Goal: Task Accomplishment & Management: Use online tool/utility

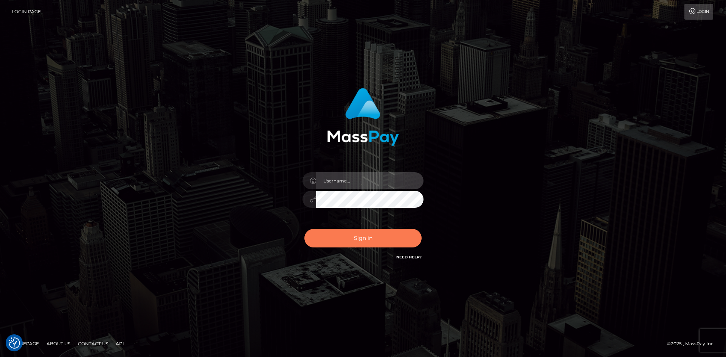
type input "alexstef"
click at [379, 234] on button "Sign in" at bounding box center [363, 238] width 117 height 19
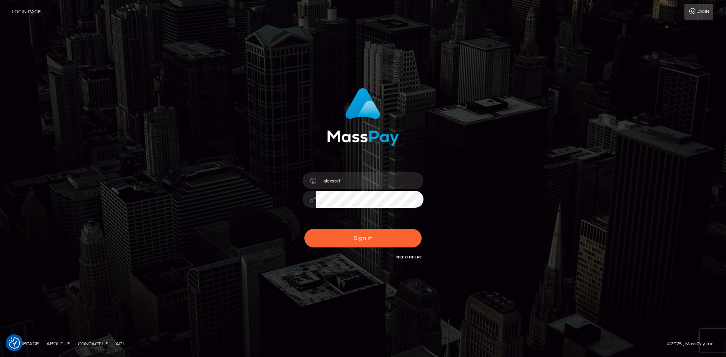
click at [469, 54] on div "alexstef Sign in" at bounding box center [363, 179] width 726 height 306
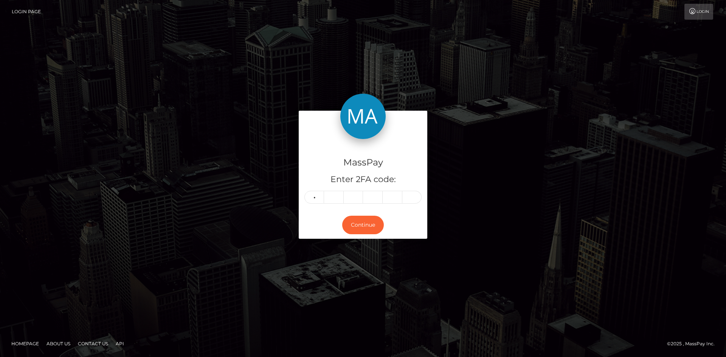
type input "1"
type input "7"
type input "1"
type input "9"
type input "8"
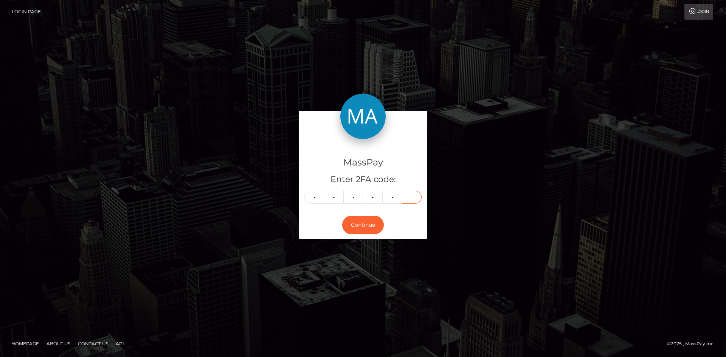
type input "1"
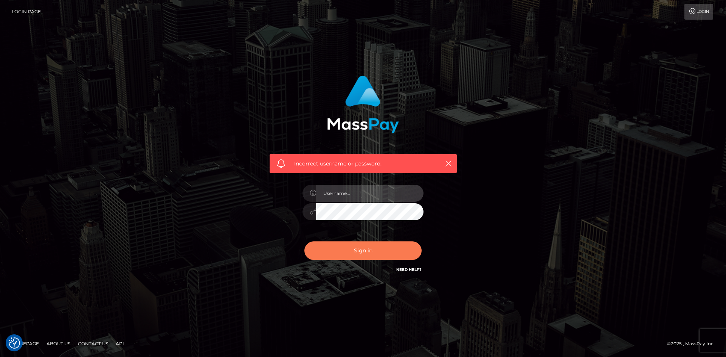
type input "alexstef"
click at [350, 257] on button "Sign in" at bounding box center [363, 251] width 117 height 19
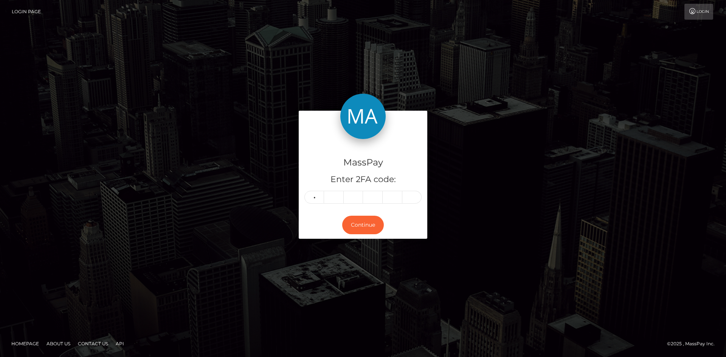
type input "1"
type input "2"
type input "1"
type input "0"
type input "9"
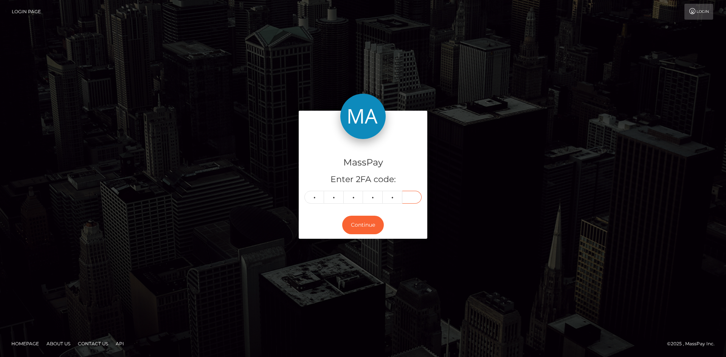
type input "5"
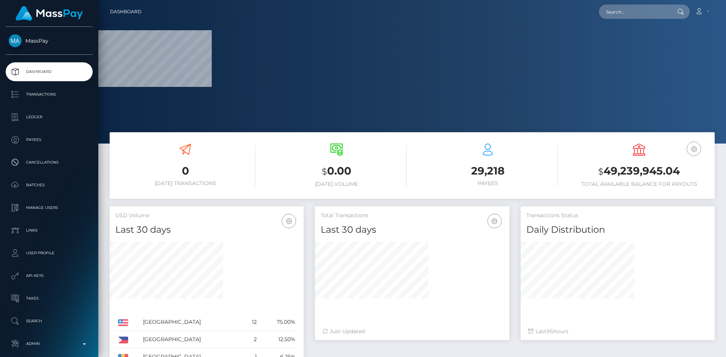
scroll to position [134, 194]
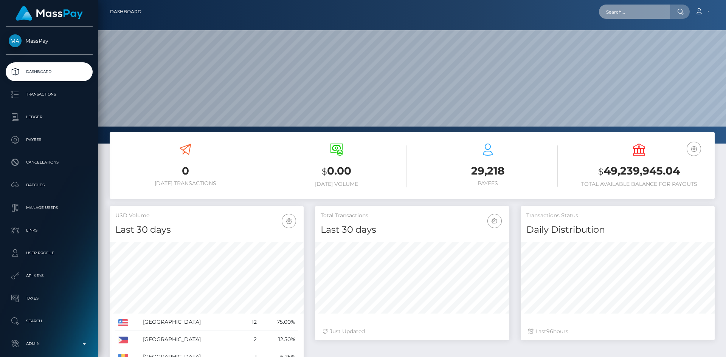
click at [631, 15] on input "text" at bounding box center [634, 12] width 71 height 14
paste input "poact_OGavsAFT0vNH"
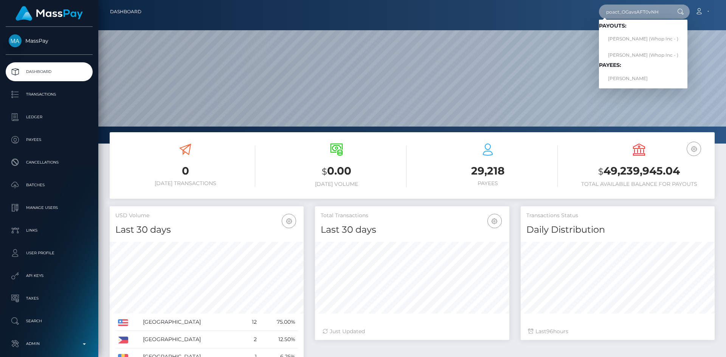
type input "poact_OGavsAFT0vNH"
drag, startPoint x: 626, startPoint y: 38, endPoint x: 636, endPoint y: 41, distance: 9.5
click at [636, 41] on link "MUHAMMAD BILAL SHABBIR (Whop Inc - )" at bounding box center [643, 39] width 89 height 14
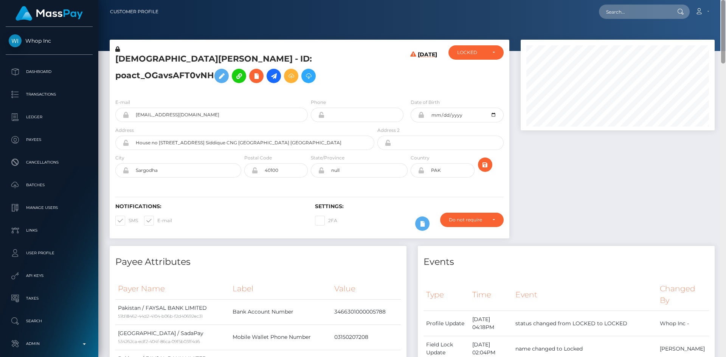
drag, startPoint x: 722, startPoint y: 38, endPoint x: 700, endPoint y: -33, distance: 74.4
click at [700, 0] on html "Whop Inc Dashboard Transactions Ledger Payees Cancellations Links" at bounding box center [363, 178] width 726 height 357
click at [643, 9] on input "text" at bounding box center [634, 12] width 71 height 14
paste input "poact_pFrjQuOQOh3t"
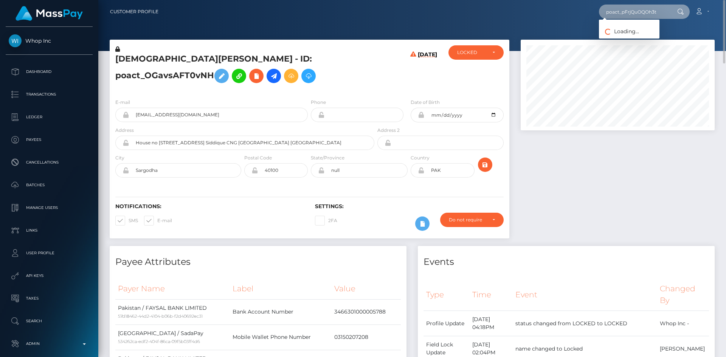
type input "poact_pFrjQuOQOh3t"
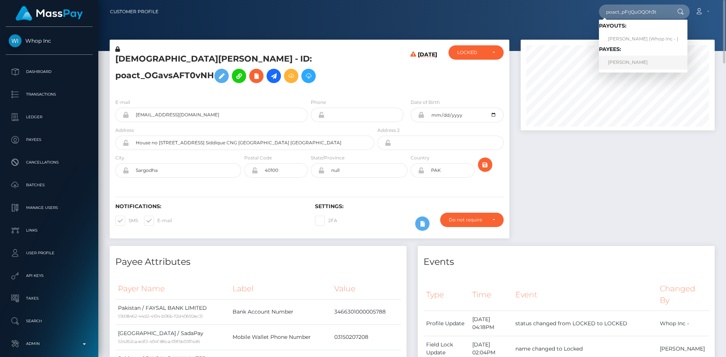
click at [648, 62] on link "[PERSON_NAME]" at bounding box center [643, 63] width 89 height 14
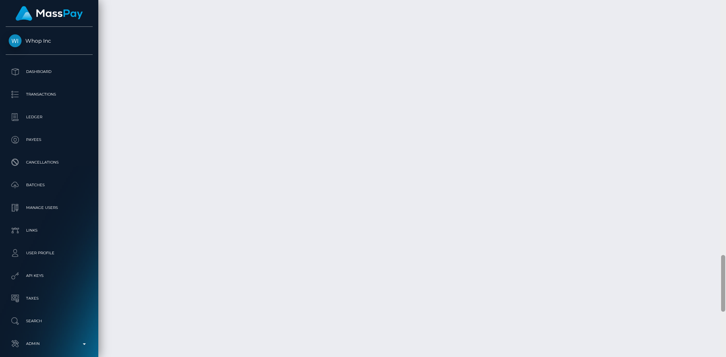
scroll to position [1666, 0]
drag, startPoint x: 0, startPoint y: 0, endPoint x: 398, endPoint y: 271, distance: 481.7
click at [721, 300] on div at bounding box center [724, 178] width 6 height 357
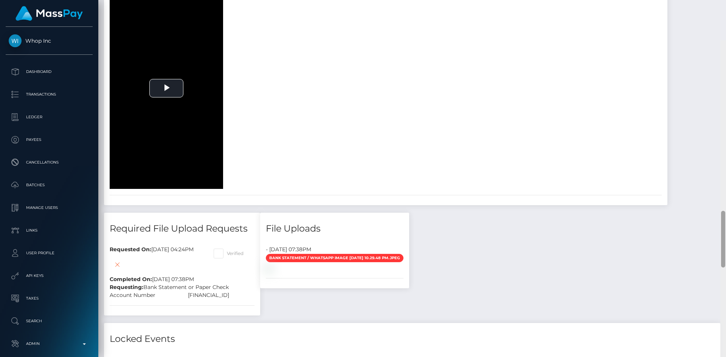
scroll to position [0, 0]
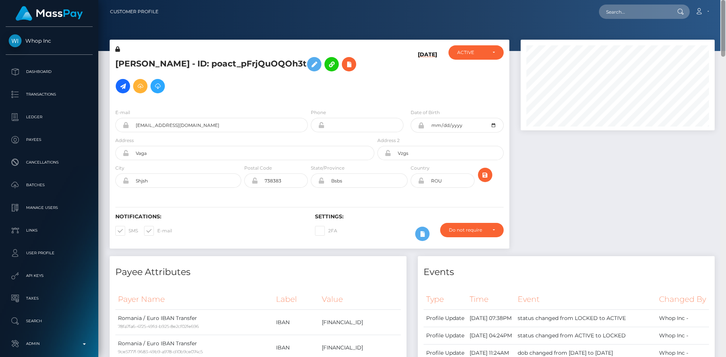
drag, startPoint x: 724, startPoint y: 284, endPoint x: 726, endPoint y: -33, distance: 317.0
click at [726, 0] on html "Whop Inc Dashboard Transactions Ledger Payees Cancellations Links" at bounding box center [363, 178] width 726 height 357
click at [640, 17] on input "text" at bounding box center [634, 12] width 71 height 14
paste input "poact_xqGn0Nm7ouhM"
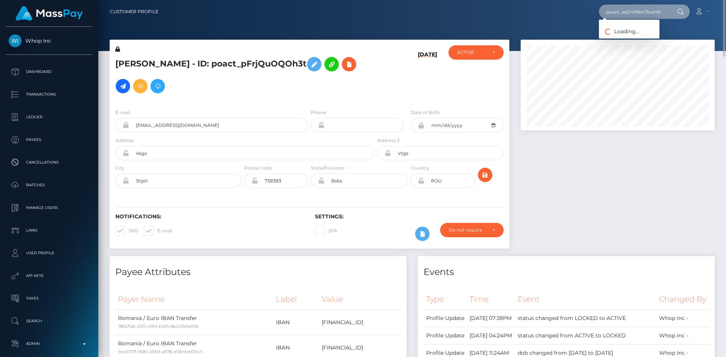
type input "poact_xqGn0Nm7ouhM"
click at [636, 42] on link "Daniel Nordenstam" at bounding box center [629, 39] width 61 height 14
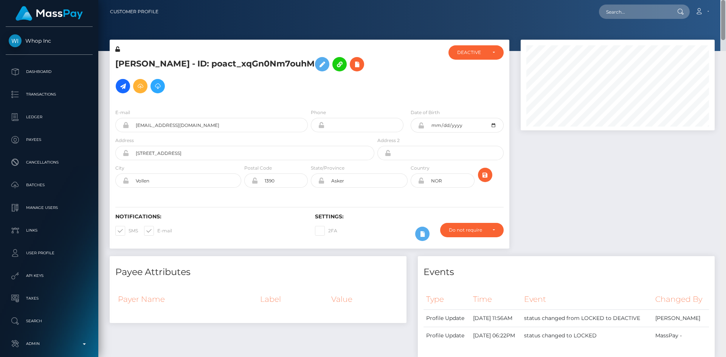
drag, startPoint x: 725, startPoint y: 36, endPoint x: 725, endPoint y: -33, distance: 69.2
click at [725, 0] on html "Whop Inc Dashboard Transactions Ledger Payees Cancellations Links" at bounding box center [363, 178] width 726 height 357
click at [662, 11] on input "text" at bounding box center [634, 12] width 71 height 14
paste input "poact_cHACxeAbacIJ"
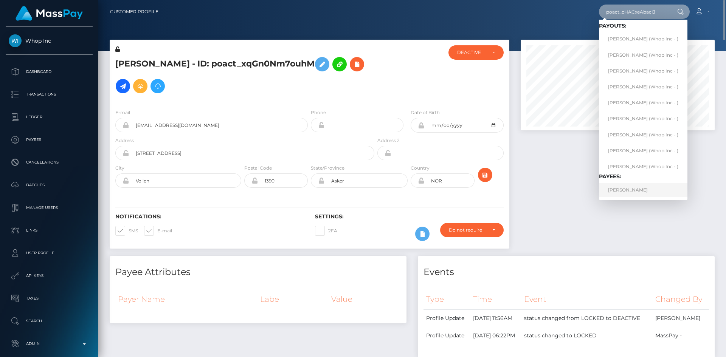
type input "poact_cHACxeAbacIJ"
click at [628, 190] on link "SURESH KUMAR" at bounding box center [643, 190] width 89 height 14
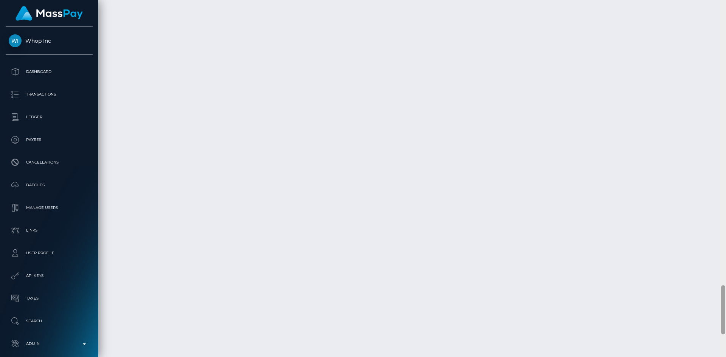
scroll to position [2076, 0]
drag, startPoint x: 722, startPoint y: 33, endPoint x: 690, endPoint y: 324, distance: 293.0
click at [690, 315] on div "Customer Profile Loading... Loading..." at bounding box center [412, 178] width 628 height 357
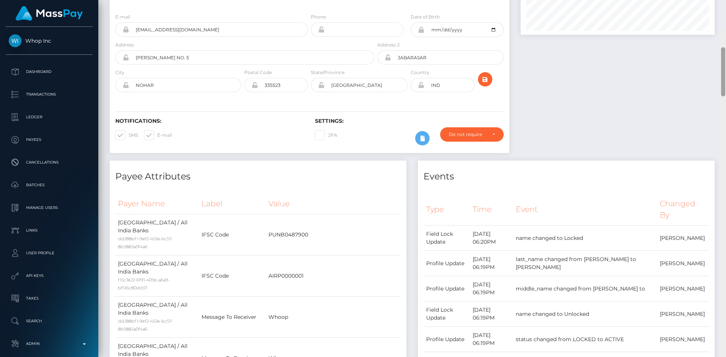
scroll to position [0, 0]
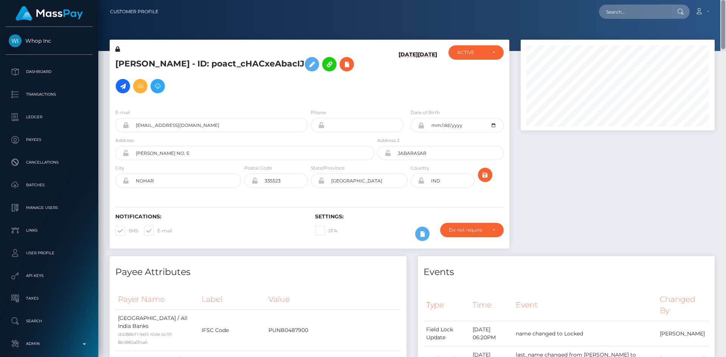
drag, startPoint x: 724, startPoint y: 312, endPoint x: 657, endPoint y: 17, distance: 302.6
click at [699, 12] on div "Customer Profile Loading... Loading..." at bounding box center [412, 178] width 628 height 357
click at [637, 8] on input "text" at bounding box center [634, 12] width 71 height 14
paste input "pout_nFoEyYaYr60X2"
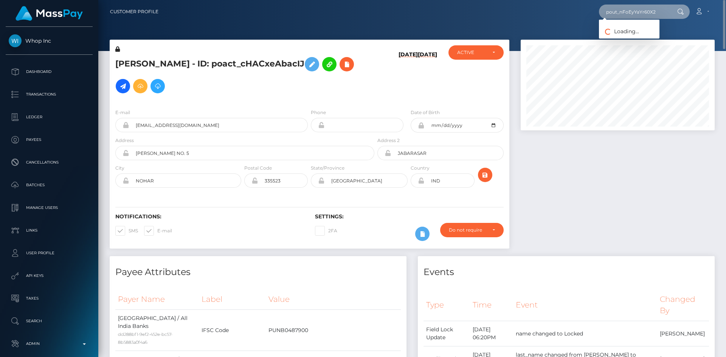
type input "pout_nFoEyYaYr60X2"
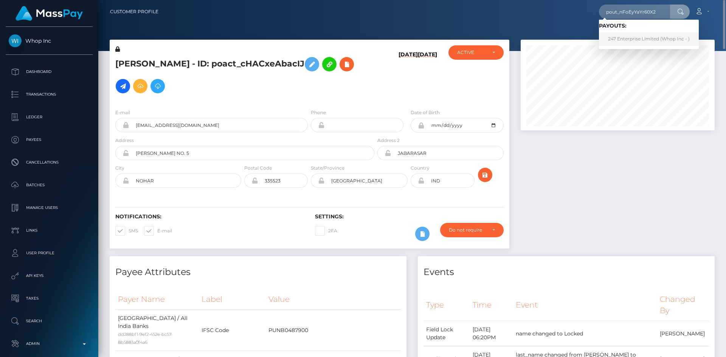
click at [628, 38] on link "247 Enterprise Limited (Whop Inc - )" at bounding box center [649, 39] width 100 height 14
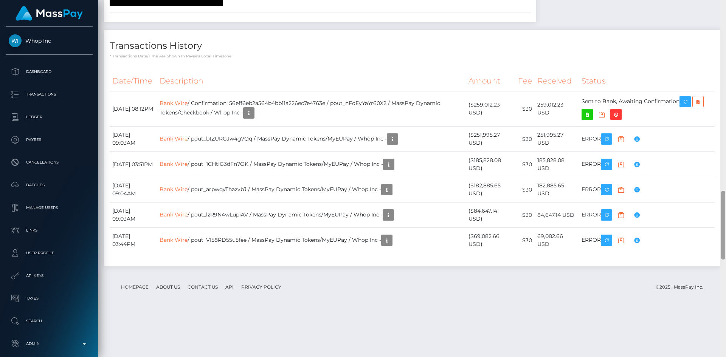
scroll to position [1498, 0]
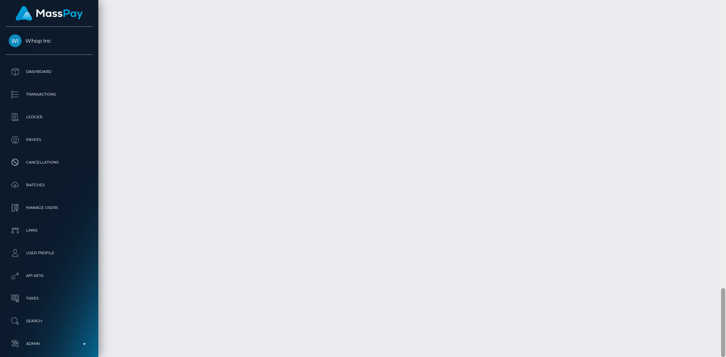
click at [718, 357] on html "Whop Inc Dashboard Transactions Ledger Payees Cancellations Links" at bounding box center [363, 178] width 726 height 357
copy td "56eff6eb2a564b4bb11a226ec7e4763e"
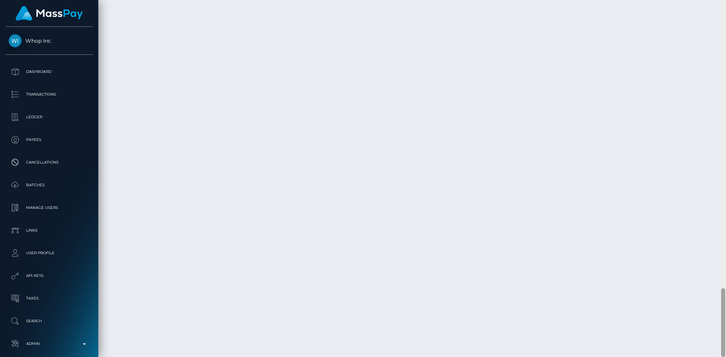
click at [724, 304] on div at bounding box center [723, 323] width 4 height 69
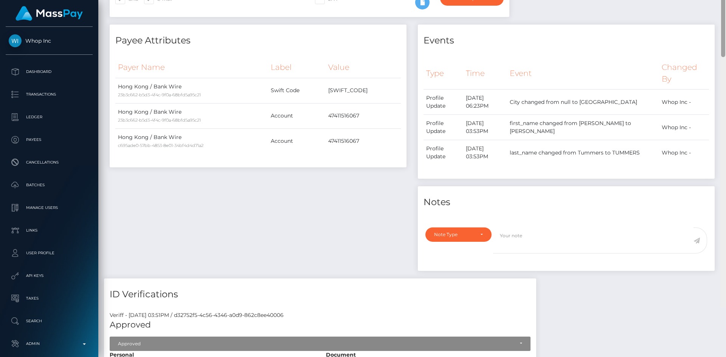
scroll to position [0, 0]
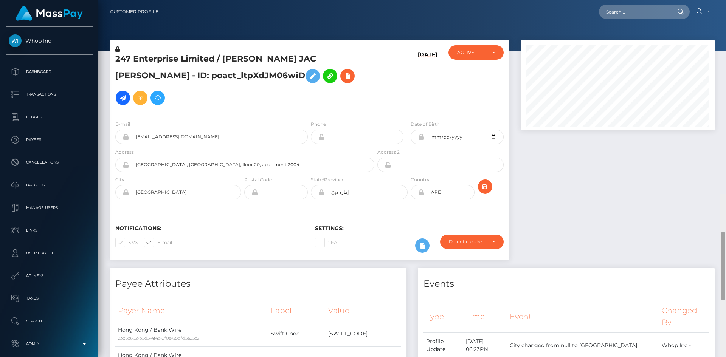
drag, startPoint x: 724, startPoint y: 301, endPoint x: 678, endPoint y: 10, distance: 294.9
click at [725, 2] on div "Customer Profile Loading... Loading..." at bounding box center [412, 178] width 628 height 357
drag, startPoint x: 618, startPoint y: 18, endPoint x: 618, endPoint y: 13, distance: 4.6
click at [618, 14] on nav "Customer Profile Loading... Loading... Account" at bounding box center [412, 11] width 628 height 23
click at [617, 13] on input "text" at bounding box center [634, 12] width 71 height 14
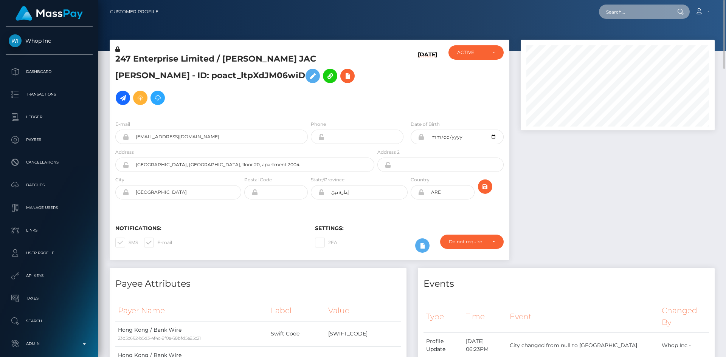
paste input "poact_RTs07BrAkxMB"
type input "poact_RTs07BrAkxMB"
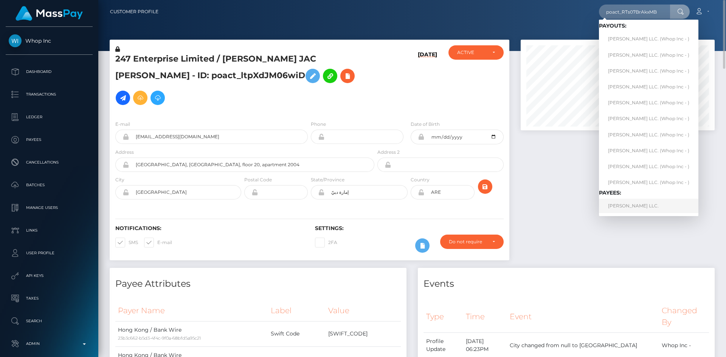
drag, startPoint x: 648, startPoint y: 211, endPoint x: 644, endPoint y: 210, distance: 4.6
click at [648, 211] on link "[PERSON_NAME] LLC." at bounding box center [648, 206] width 99 height 14
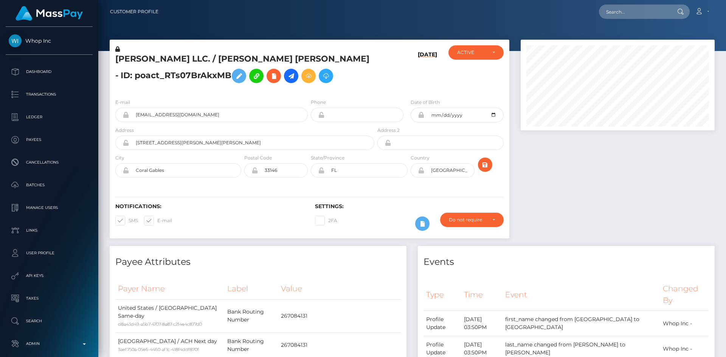
drag, startPoint x: 0, startPoint y: 0, endPoint x: 653, endPoint y: -33, distance: 653.4
click at [653, 0] on html "Whop Inc Dashboard Transactions Ledger Payees Cancellations Links" at bounding box center [363, 178] width 726 height 357
drag, startPoint x: 634, startPoint y: 7, endPoint x: 573, endPoint y: 4, distance: 61.0
click at [634, 7] on input "text" at bounding box center [634, 12] width 71 height 14
paste input "poact_K0EPS02rmk1H"
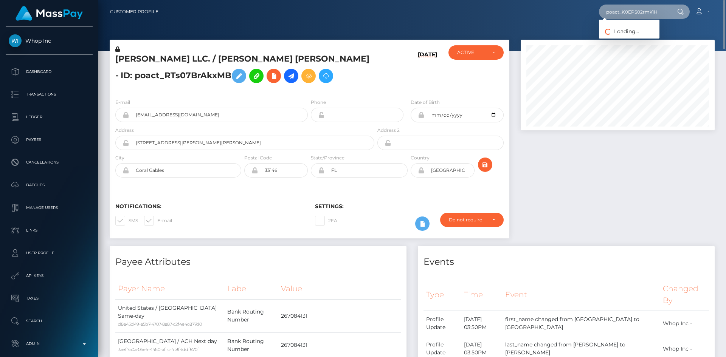
type input "poact_K0EPS02rmk1H"
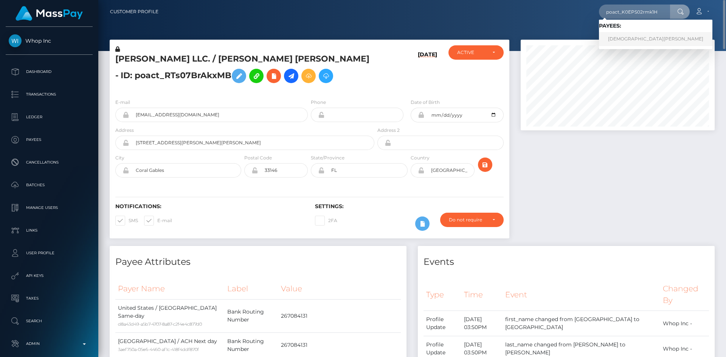
drag, startPoint x: 642, startPoint y: 35, endPoint x: 629, endPoint y: 37, distance: 13.5
click at [642, 35] on link "MOHAMMED ABISO KABIR" at bounding box center [655, 39] width 113 height 14
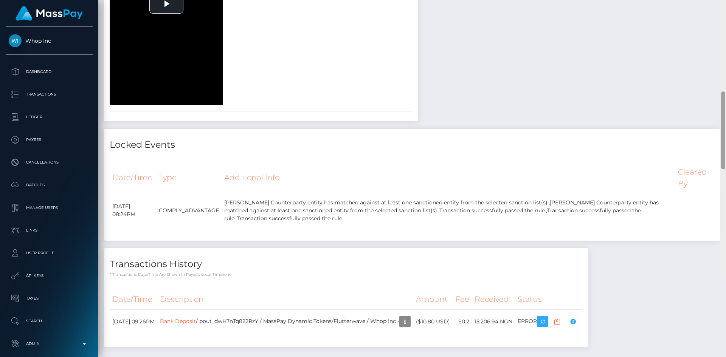
scroll to position [770, 0]
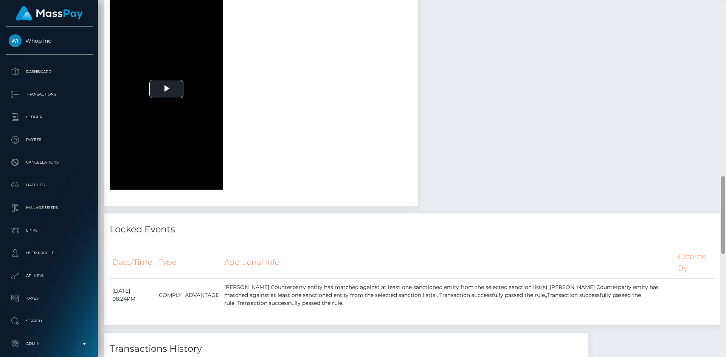
drag, startPoint x: 723, startPoint y: 30, endPoint x: 710, endPoint y: 242, distance: 212.6
click at [710, 242] on div "Customer Profile Loading... Loading..." at bounding box center [412, 178] width 628 height 357
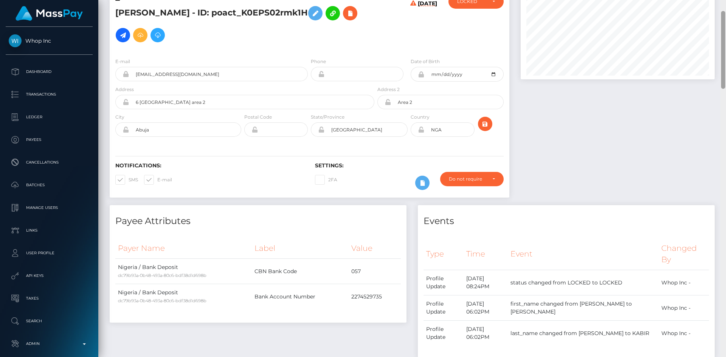
scroll to position [0, 0]
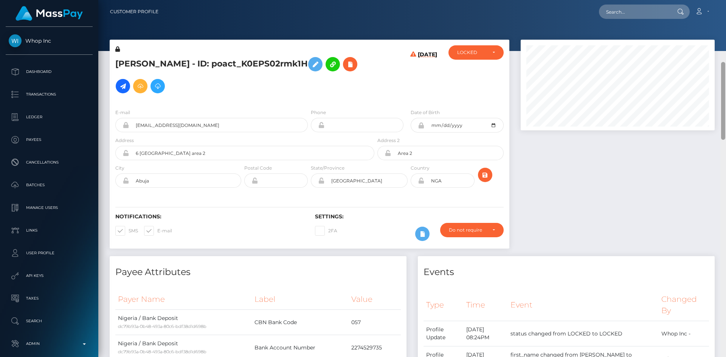
drag, startPoint x: 724, startPoint y: 228, endPoint x: 720, endPoint y: 30, distance: 197.5
click at [720, 62] on div at bounding box center [723, 101] width 4 height 78
drag, startPoint x: 603, startPoint y: 4, endPoint x: 606, endPoint y: 4, distance: 3.8
click at [606, 4] on div "Loading... Loading... Account Edit Profile Logout" at bounding box center [440, 12] width 550 height 16
click at [612, 8] on input "text" at bounding box center [634, 12] width 71 height 14
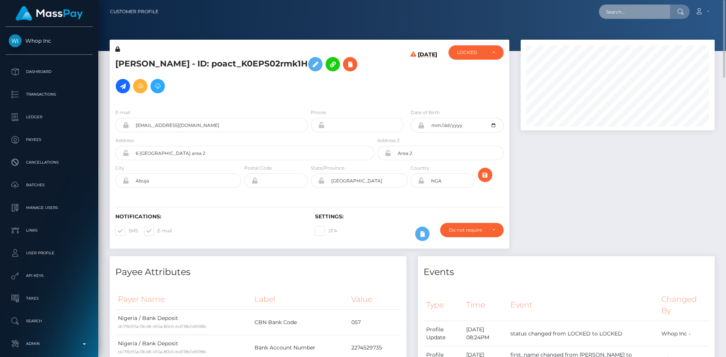
paste input "poact_I4pNfVE2Q16d"
type input "poact_I4pNfVE2Q16d"
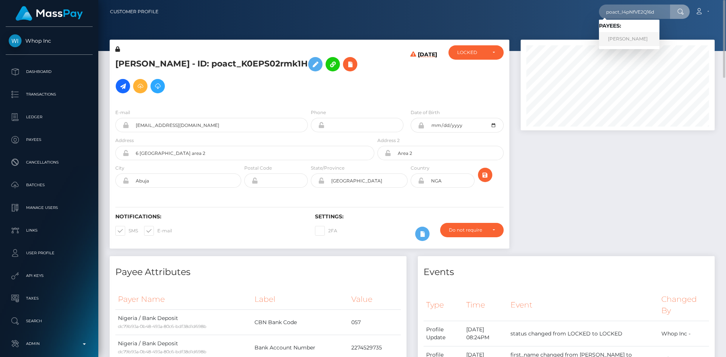
drag, startPoint x: 632, startPoint y: 44, endPoint x: 604, endPoint y: 42, distance: 27.7
click at [632, 44] on link "Puneet Kumar" at bounding box center [629, 39] width 61 height 14
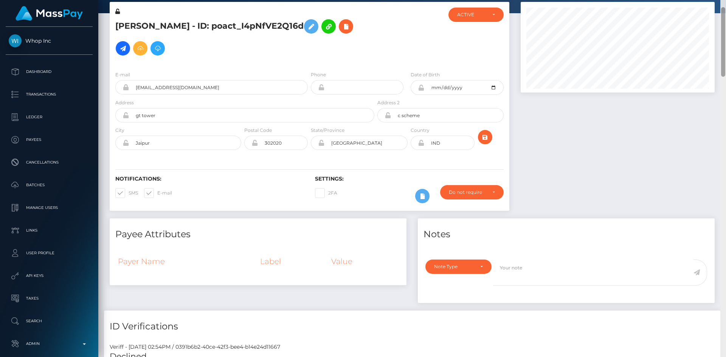
scroll to position [395, 0]
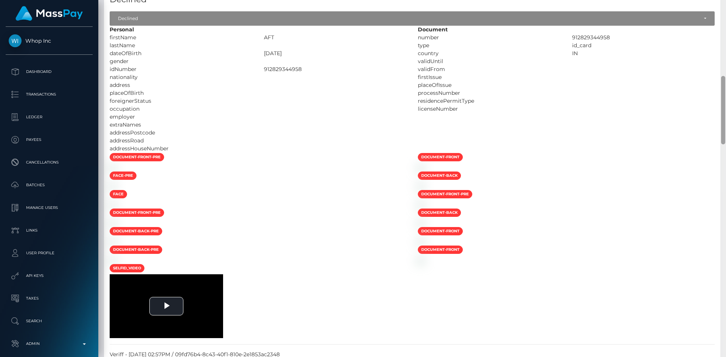
drag, startPoint x: 726, startPoint y: 64, endPoint x: 726, endPoint y: 112, distance: 48.4
click at [726, 112] on div at bounding box center [724, 178] width 6 height 357
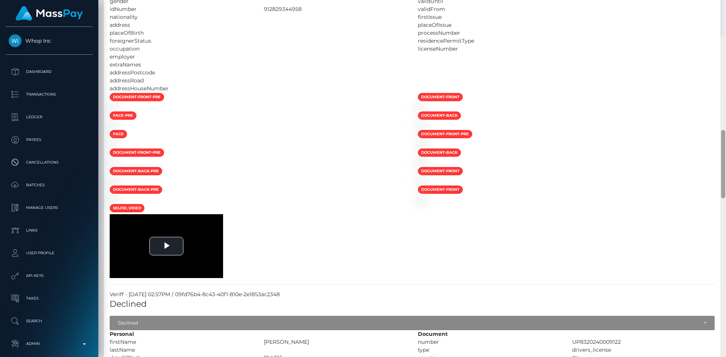
scroll to position [402, 0]
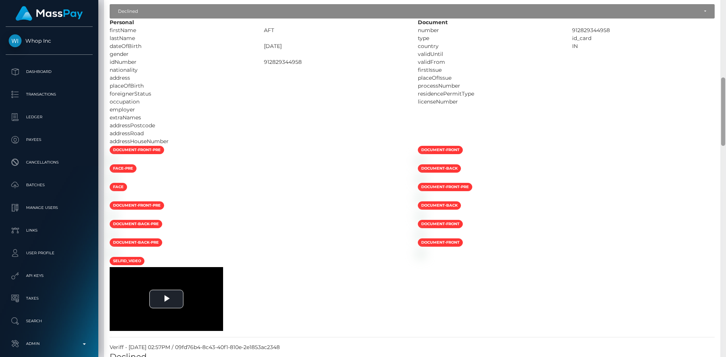
click at [726, 108] on div at bounding box center [724, 178] width 6 height 357
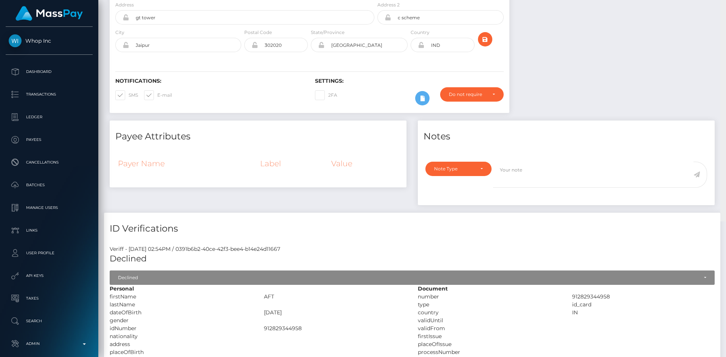
scroll to position [0, 0]
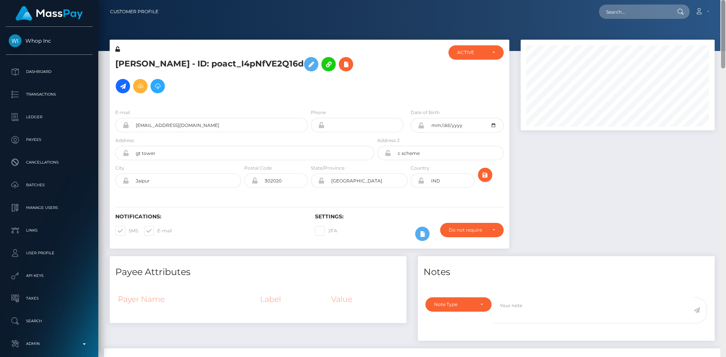
drag, startPoint x: 724, startPoint y: 118, endPoint x: 718, endPoint y: 31, distance: 87.2
click at [726, 30] on div at bounding box center [724, 178] width 6 height 357
click at [627, 12] on input "text" at bounding box center [634, 12] width 71 height 14
paste input "poact_cgR7MdjZZ6cM"
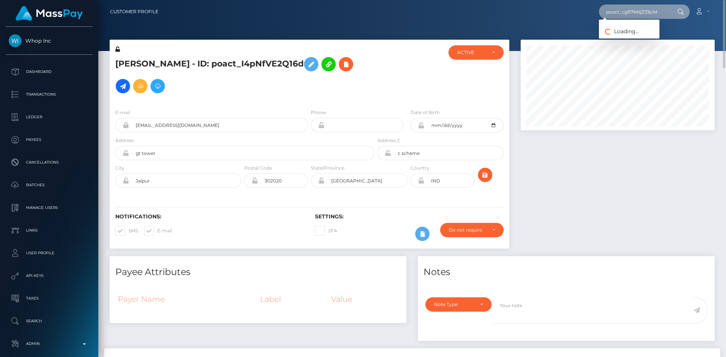
type input "poact_cgR7MdjZZ6cM"
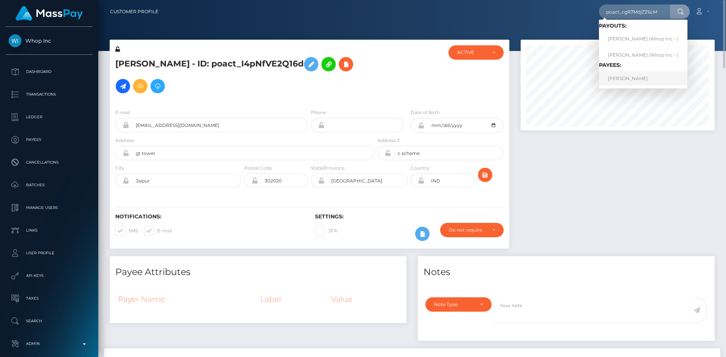
click at [625, 77] on link "[PERSON_NAME]" at bounding box center [643, 78] width 89 height 14
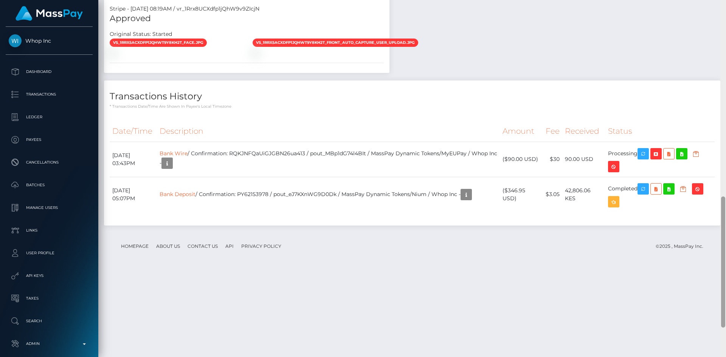
scroll to position [616, 0]
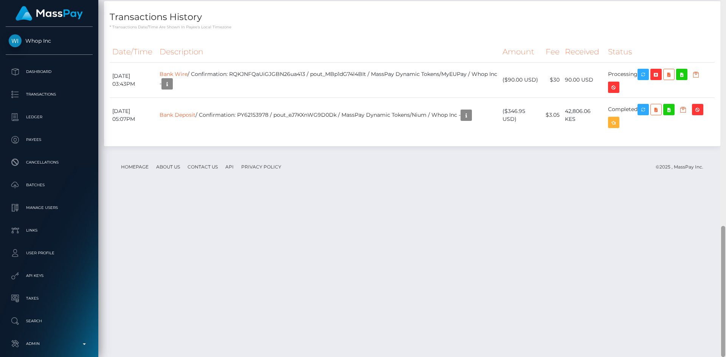
drag, startPoint x: 726, startPoint y: 121, endPoint x: 726, endPoint y: 341, distance: 219.8
click at [726, 341] on div at bounding box center [724, 178] width 6 height 357
click at [645, 79] on icon "button" at bounding box center [643, 74] width 9 height 9
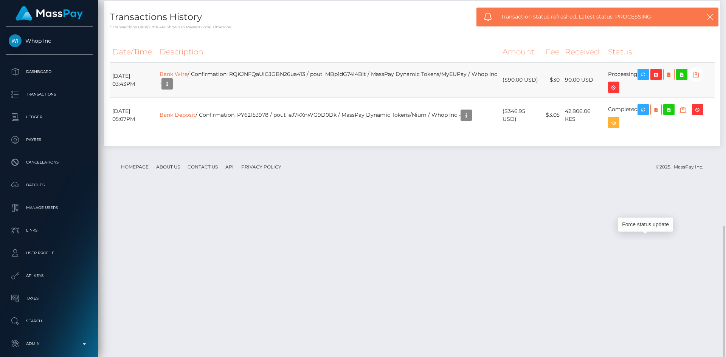
click at [303, 98] on td "Bank Wire / Confirmation: RQKJNFQaUiGJGBN26ua413 / pout_MBp1dG74l4BIt / MassPay…" at bounding box center [328, 79] width 343 height 35
copy td "RQKJNFQaUiGJGBN26ua413"
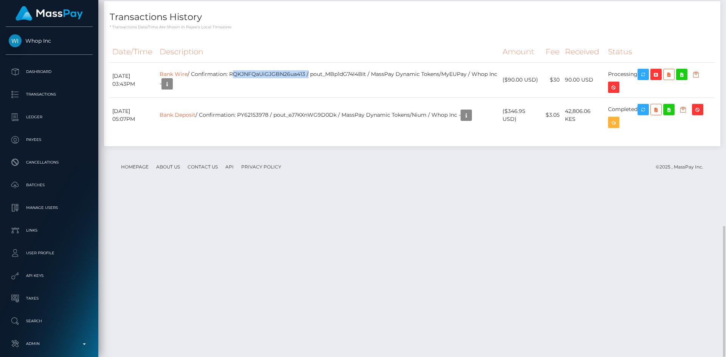
copy td "RQKJNFQaUiGJGBN26ua413"
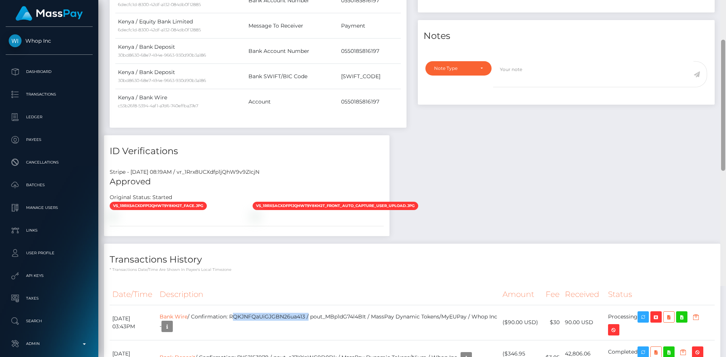
scroll to position [0, 0]
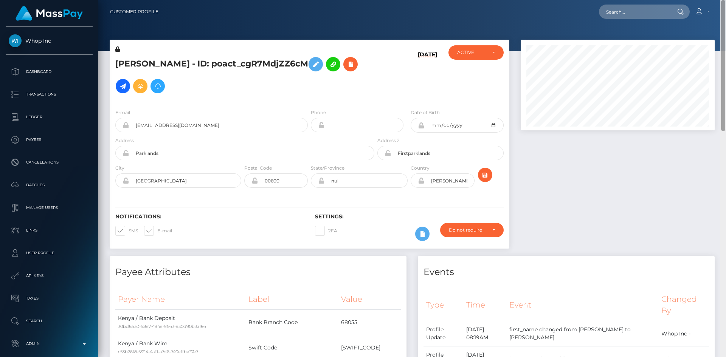
drag, startPoint x: 724, startPoint y: 264, endPoint x: 704, endPoint y: -29, distance: 293.5
click at [704, 0] on html "Whop Inc Dashboard Transactions Ledger Payees Cancellations Links" at bounding box center [363, 178] width 726 height 357
drag, startPoint x: 166, startPoint y: 63, endPoint x: 114, endPoint y: 64, distance: 52.2
click at [114, 64] on div "MIHIR PALA - ID: poact_cgR7MdjZZ6cM" at bounding box center [243, 73] width 266 height 57
copy h5 "MIHIR PALA"
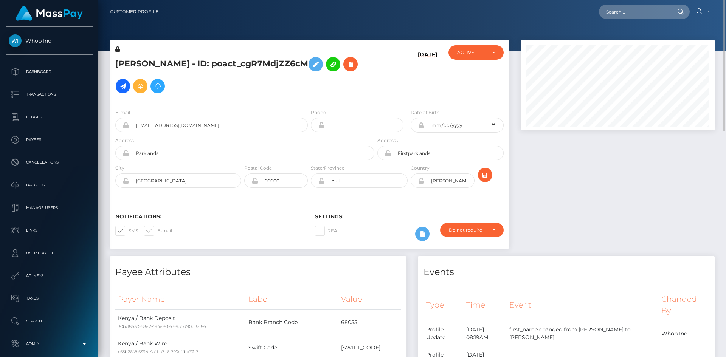
click at [196, 133] on div "E-mail mihirpa04@gmail.com" at bounding box center [210, 123] width 200 height 28
click at [200, 128] on input "mihirpa04@gmail.com" at bounding box center [218, 125] width 179 height 14
click at [132, 65] on h5 "MIHIR PALA - ID: poact_cgR7MdjZZ6cM" at bounding box center [242, 75] width 255 height 44
copy h5 "MIHIR"
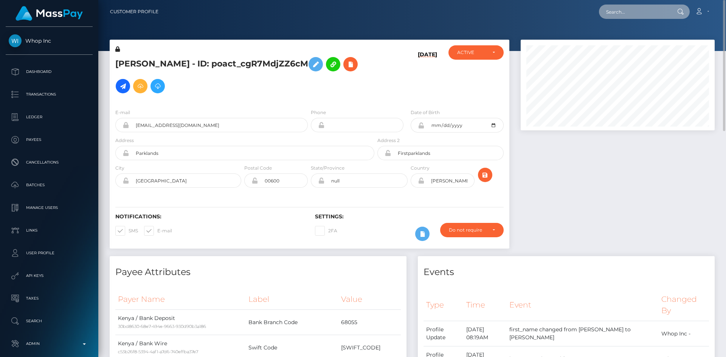
click at [623, 14] on input "text" at bounding box center [634, 12] width 71 height 14
paste input "poact_QluvsQK5GdNJ"
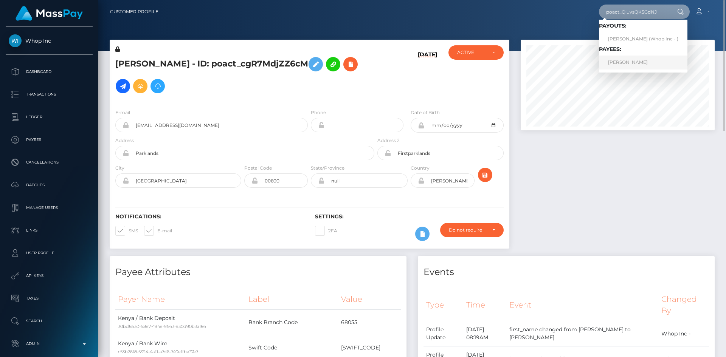
type input "poact_QluvsQK5GdNJ"
click at [637, 65] on link "SAMUEL-COSMIN GHEREBEANU" at bounding box center [643, 63] width 89 height 14
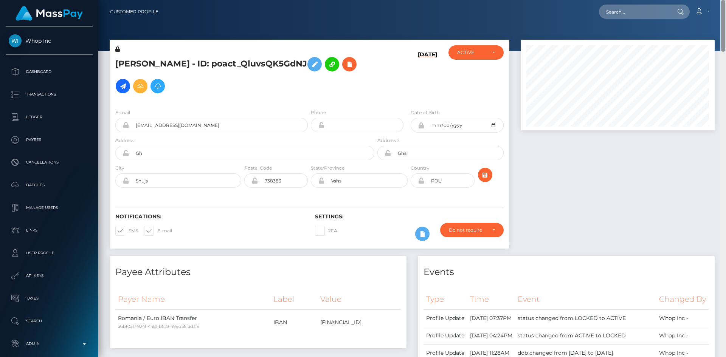
drag, startPoint x: 723, startPoint y: 46, endPoint x: 726, endPoint y: -4, distance: 49.6
click at [726, 0] on html "Whop Inc Dashboard Transactions Ledger Payees Cancellations Links" at bounding box center [363, 178] width 726 height 357
click at [629, 18] on input "text" at bounding box center [634, 12] width 71 height 14
paste input "poact_pFrjQuOQOh3t"
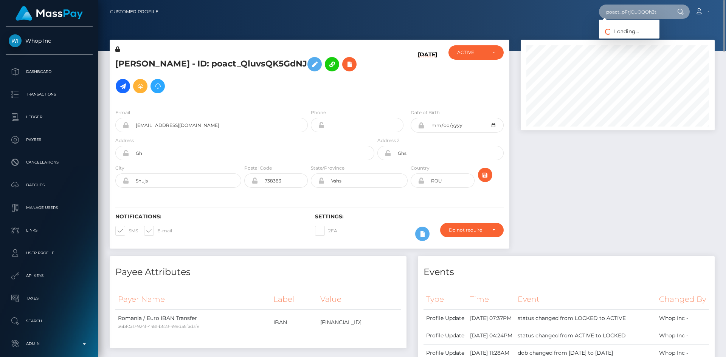
type input "poact_pFrjQuOQOh3t"
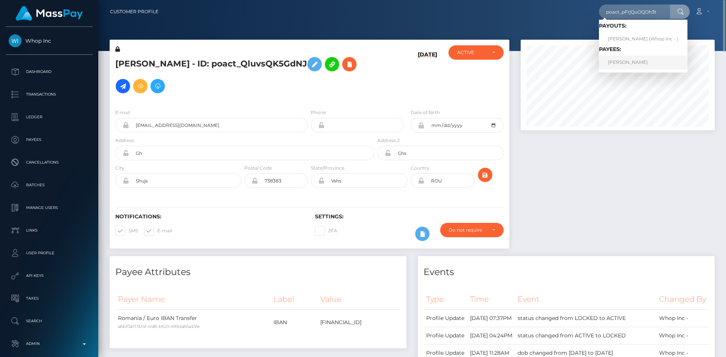
click at [644, 65] on link "SAMUEL-COSMIN GHEREBEANU" at bounding box center [643, 63] width 89 height 14
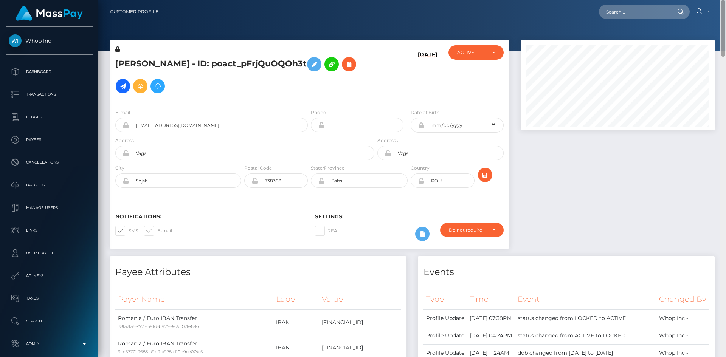
drag, startPoint x: 724, startPoint y: 77, endPoint x: 703, endPoint y: -33, distance: 112.2
click at [703, 0] on html "Whop Inc Dashboard Transactions Ledger Payees Cancellations Links" at bounding box center [363, 178] width 726 height 357
click at [634, 12] on input "text" at bounding box center [634, 12] width 71 height 14
paste input "acct_1OyRb5CdVOaNTu9e"
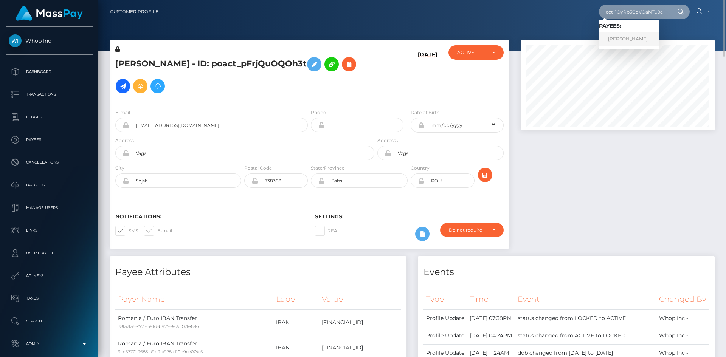
type input "acct_1OyRb5CdVOaNTu9e"
click at [609, 41] on link "BRANDON M AUTIERO" at bounding box center [629, 39] width 61 height 14
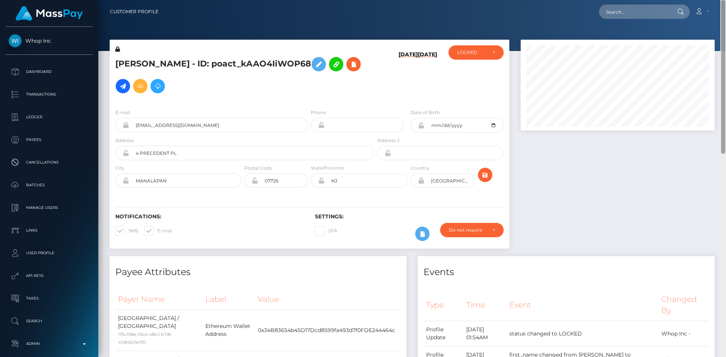
drag, startPoint x: 0, startPoint y: 0, endPoint x: 717, endPoint y: -25, distance: 717.3
click at [717, 0] on html "Whop Inc Dashboard Transactions Ledger Payees Cancellations Links" at bounding box center [363, 178] width 726 height 357
click at [114, 87] on div "[PERSON_NAME] - ID: poact_kAAO4IiWOP68" at bounding box center [243, 73] width 266 height 57
click at [349, 69] on icon at bounding box center [353, 64] width 9 height 9
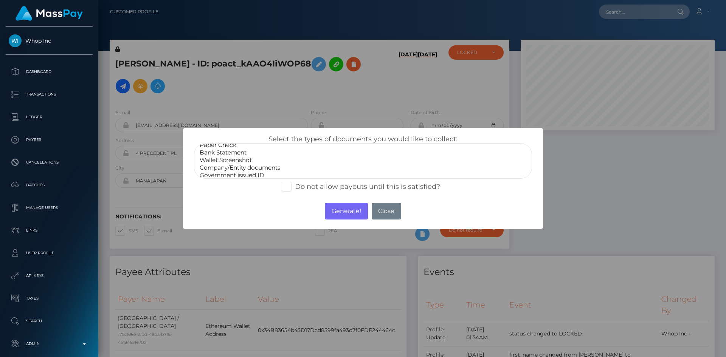
scroll to position [15, 0]
select select "Government issued ID"
click at [253, 163] on option "Government issued ID" at bounding box center [363, 165] width 328 height 8
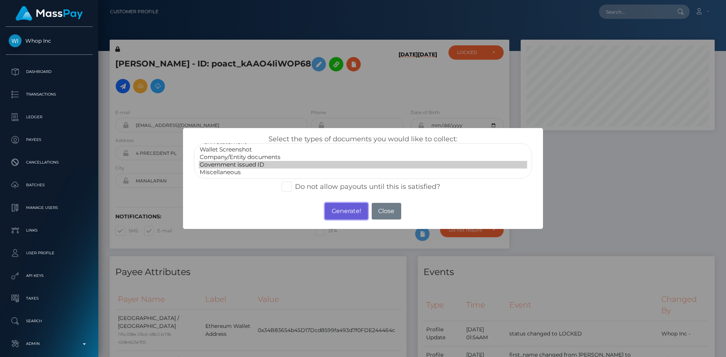
click at [343, 210] on button "Generate!" at bounding box center [346, 211] width 43 height 17
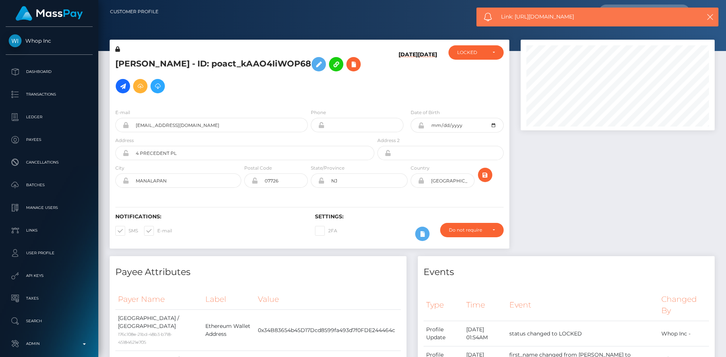
click at [536, 17] on span "Link: https://l.maspay.io/HlnFh" at bounding box center [594, 17] width 187 height 8
copy span "Link: https://l.maspay.io/HlnFh"
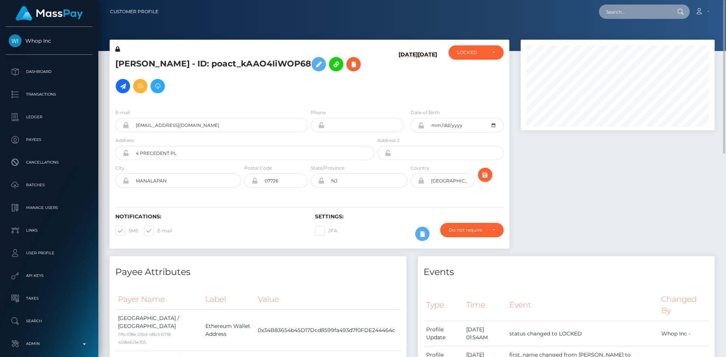
click at [654, 8] on input "text" at bounding box center [634, 12] width 71 height 14
paste input "[EMAIL_ADDRESS][DOMAIN_NAME]"
type input "[EMAIL_ADDRESS][DOMAIN_NAME]"
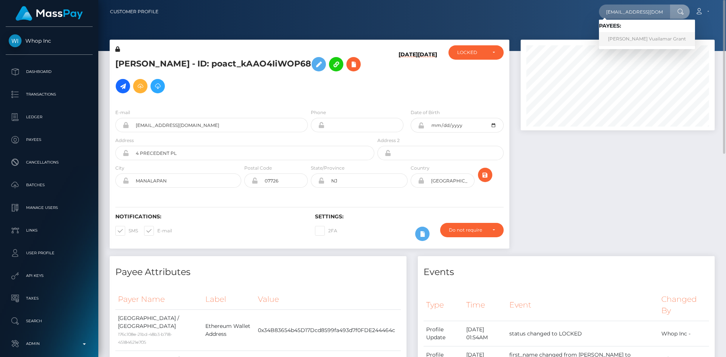
click at [633, 39] on link "Basmajian Vuailamar Grant" at bounding box center [647, 39] width 96 height 14
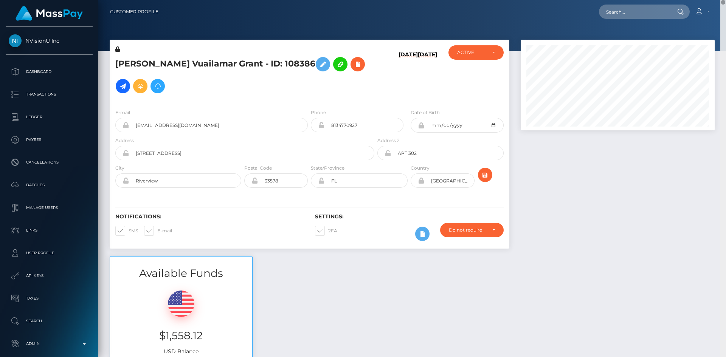
drag, startPoint x: 723, startPoint y: 3, endPoint x: 722, endPoint y: -33, distance: 35.9
click at [722, 0] on html "NVisionU Inc Dashboard Transactions Ledger Payees Cancellations" at bounding box center [363, 178] width 726 height 357
click at [622, 6] on input "text" at bounding box center [634, 12] width 71 height 14
paste input "MSPc19f4e650d3f1dc"
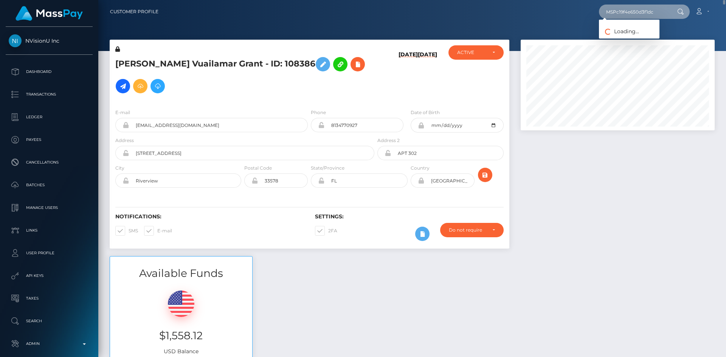
type input "MSPc19f4e650d3f1dc"
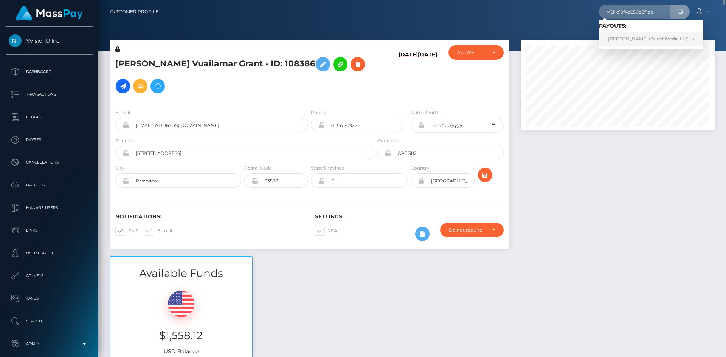
click at [619, 38] on link "Yorica Quispe Mendoza (Select Media LLC - )" at bounding box center [651, 39] width 104 height 14
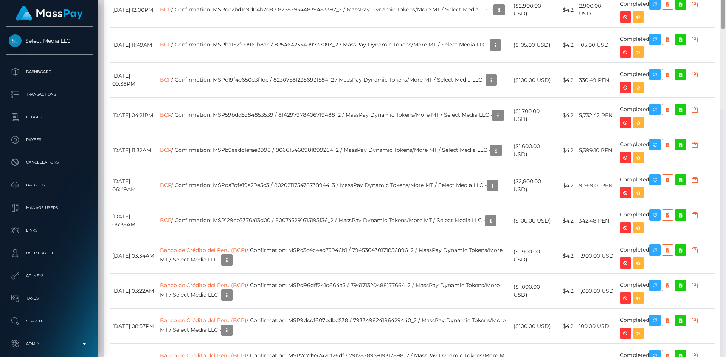
scroll to position [1813, 0]
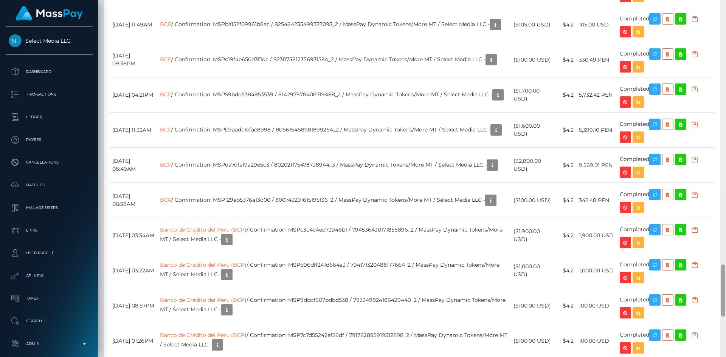
click at [726, 308] on div at bounding box center [724, 178] width 6 height 357
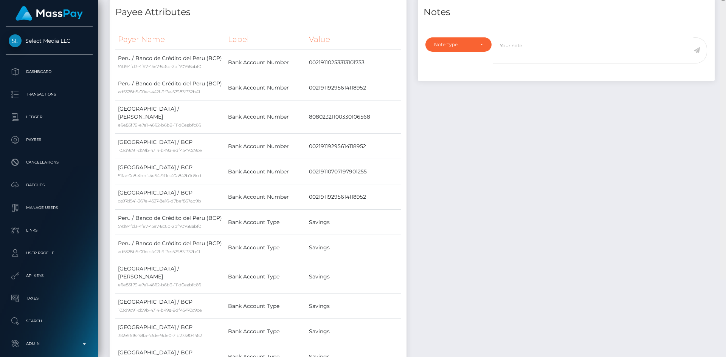
scroll to position [0, 0]
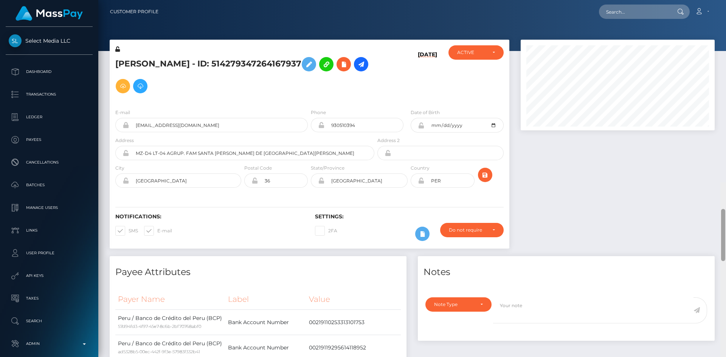
drag, startPoint x: 724, startPoint y: 275, endPoint x: 717, endPoint y: -33, distance: 308.4
click at [717, 0] on html "Select Media LLC Dashboard Transactions Ledger Payees Batches" at bounding box center [363, 178] width 726 height 357
click at [644, 1] on nav "Customer Profile Loading... Loading... Account" at bounding box center [412, 11] width 628 height 23
drag, startPoint x: 645, startPoint y: 7, endPoint x: 631, endPoint y: 17, distance: 17.7
click at [645, 7] on input "text" at bounding box center [634, 12] width 71 height 14
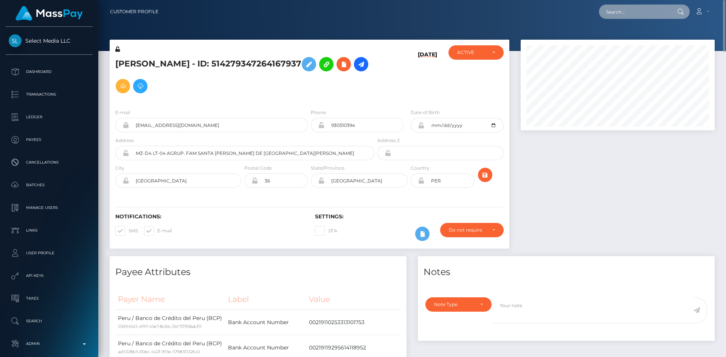
paste input "[EMAIL_ADDRESS][DOMAIN_NAME]"
type input "[EMAIL_ADDRESS][DOMAIN_NAME]"
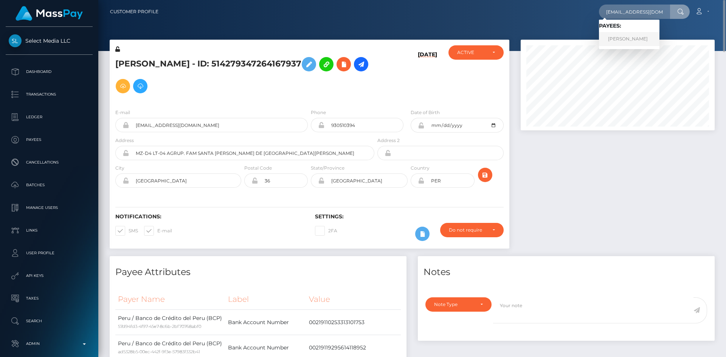
drag, startPoint x: 643, startPoint y: 40, endPoint x: 622, endPoint y: 39, distance: 21.2
click at [643, 40] on link "DANIEL VICENTE ORTEGA" at bounding box center [629, 39] width 61 height 14
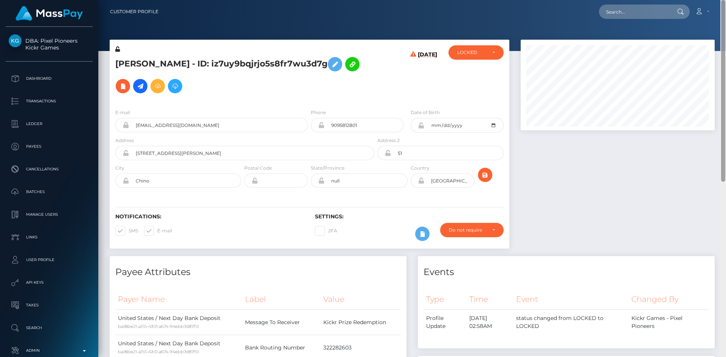
drag, startPoint x: 724, startPoint y: 55, endPoint x: 701, endPoint y: -17, distance: 75.8
click at [701, 0] on html "DBA: Pixel Pioneers Kickr Games Dashboard Transactions Ledger Payees" at bounding box center [363, 178] width 726 height 357
click at [127, 82] on icon at bounding box center [122, 86] width 9 height 9
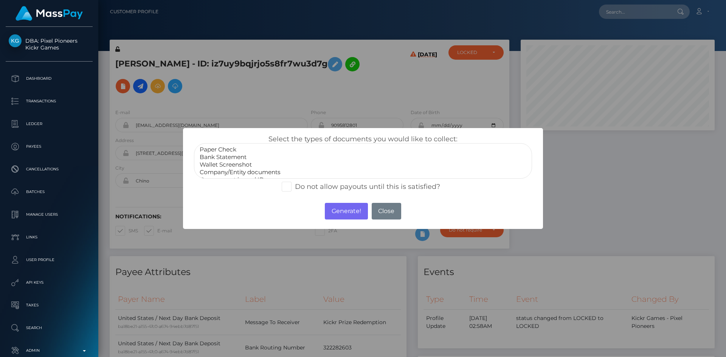
scroll to position [15, 0]
select select "Government issued ID"
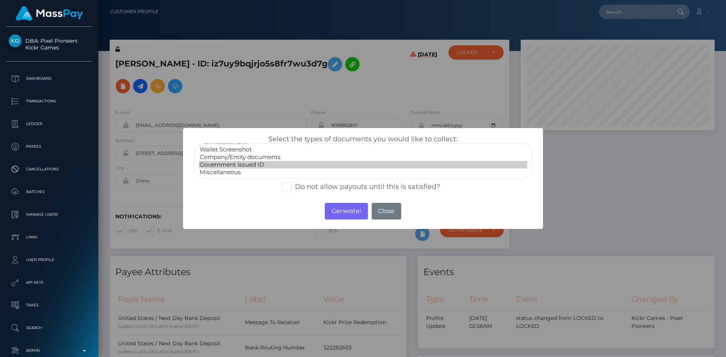
click at [252, 165] on option "Government issued ID" at bounding box center [363, 165] width 328 height 8
click at [339, 210] on button "Generate!" at bounding box center [346, 211] width 43 height 17
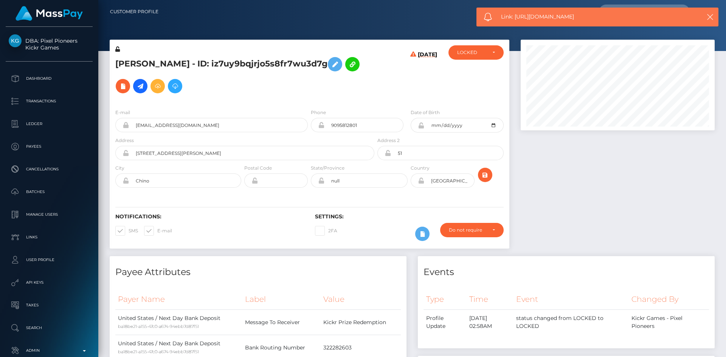
click at [513, 20] on span "Link: [URL][DOMAIN_NAME]" at bounding box center [594, 17] width 187 height 8
click at [513, 20] on span "Link: https://l.maspay.io/jlnGF" at bounding box center [594, 17] width 187 height 8
copy span "Link: https://l.maspay.io/jlnGF"
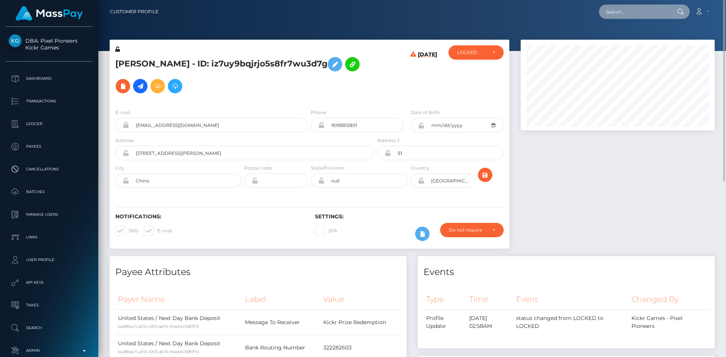
click at [636, 11] on input "text" at bounding box center [634, 12] width 71 height 14
paste input "poact_DrQ8pDAb47A6"
type input "poact_DrQ8pDAb47A6"
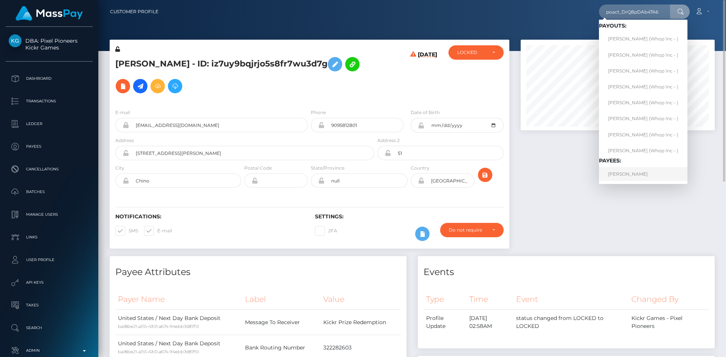
click at [650, 176] on link "KAMRON FEREIDOON NAFARIEH" at bounding box center [643, 174] width 89 height 14
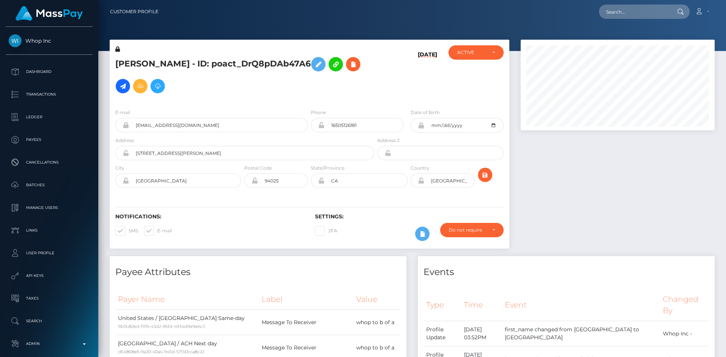
scroll to position [91, 194]
drag, startPoint x: 622, startPoint y: 155, endPoint x: 622, endPoint y: 178, distance: 22.7
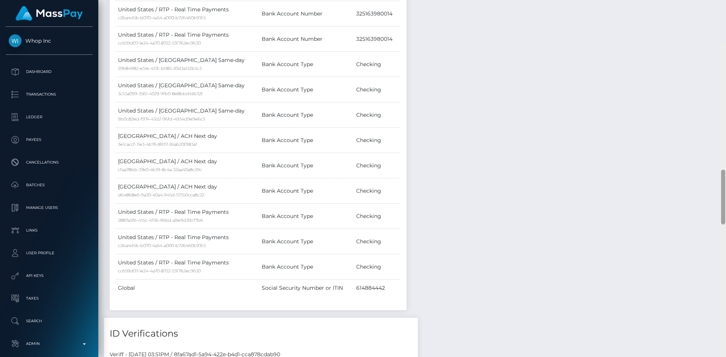
scroll to position [899, 0]
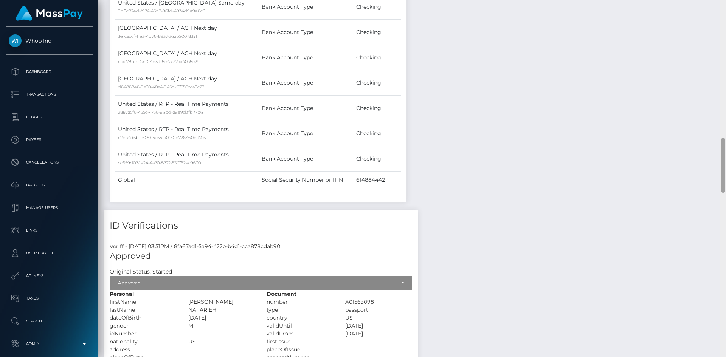
drag, startPoint x: 724, startPoint y: 53, endPoint x: 703, endPoint y: 177, distance: 125.7
click at [703, 177] on div "Customer Profile Loading... Loading..." at bounding box center [412, 178] width 628 height 357
click at [370, 172] on td "614884442" at bounding box center [377, 180] width 47 height 17
copy td "614884442"
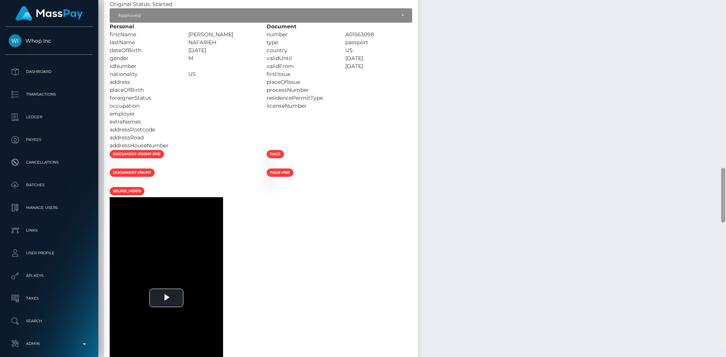
scroll to position [1181, 0]
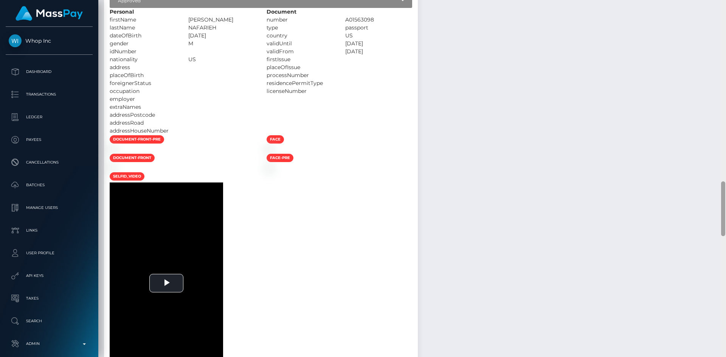
drag, startPoint x: 723, startPoint y: 162, endPoint x: 624, endPoint y: 202, distance: 107.1
click at [715, 205] on div "Customer Profile Loading... Loading..." at bounding box center [412, 178] width 628 height 357
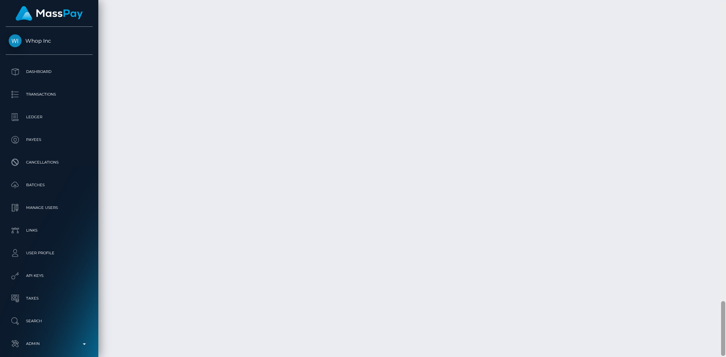
scroll to position [1950, 0]
drag, startPoint x: 722, startPoint y: 215, endPoint x: 719, endPoint y: 333, distance: 118.4
click at [719, 333] on div "Customer Profile Loading... Loading..." at bounding box center [412, 178] width 628 height 357
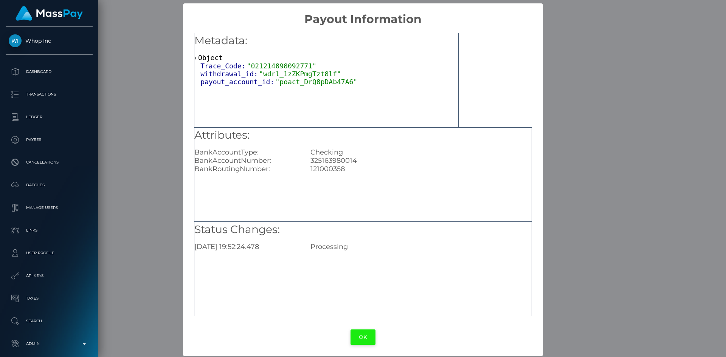
click at [355, 338] on button "OK" at bounding box center [363, 338] width 25 height 16
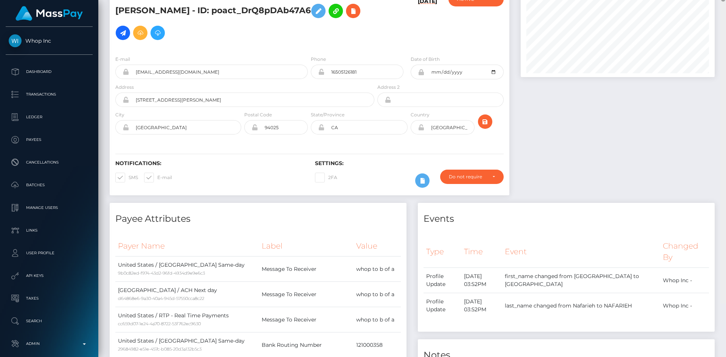
scroll to position [0, 0]
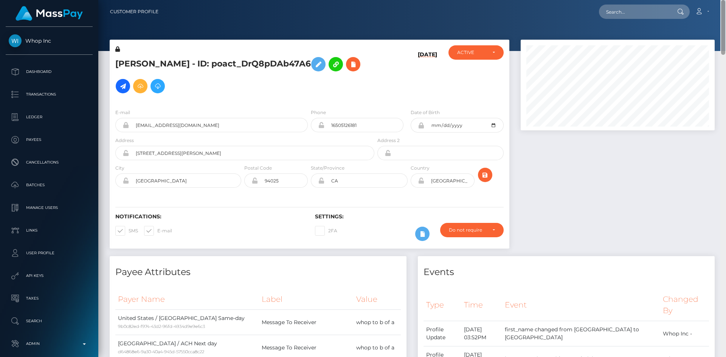
drag, startPoint x: 725, startPoint y: 316, endPoint x: 726, endPoint y: -8, distance: 323.8
click at [726, 0] on html "Whop Inc Dashboard Transactions Ledger Payees Cancellations Links" at bounding box center [363, 178] width 726 height 357
drag, startPoint x: 642, startPoint y: 16, endPoint x: 608, endPoint y: 19, distance: 34.2
click at [642, 16] on input "text" at bounding box center [634, 12] width 71 height 14
paste input "pout_2kmJZuwDswSnR"
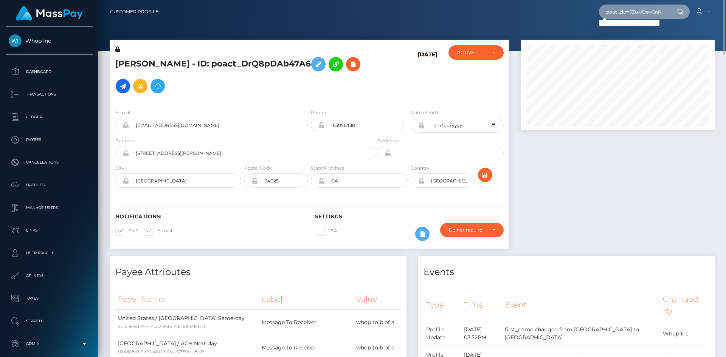
click at [617, 8] on input "pout_2kmJZuwDswSnR" at bounding box center [634, 12] width 71 height 14
paste input "text"
drag, startPoint x: 636, startPoint y: 11, endPoint x: 603, endPoint y: 28, distance: 36.9
click at [636, 11] on input "pout_2kmJZuwDswSnR" at bounding box center [634, 12] width 71 height 14
paste input "text"
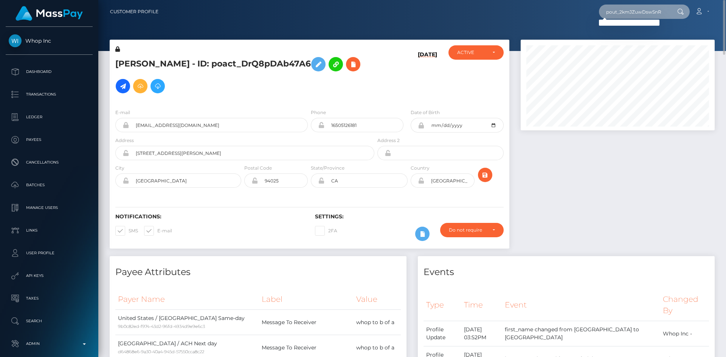
click at [662, 11] on input "pout_2kmJZuwDswSnR" at bounding box center [634, 12] width 71 height 14
paste input "act_XPz0xzIoI1Pb"
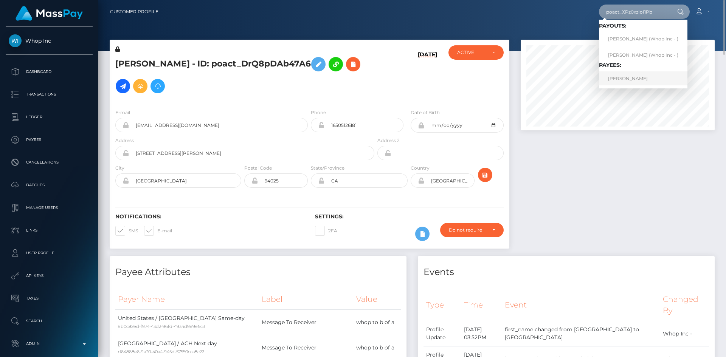
type input "poact_XPz0xzIoI1Pb"
click at [623, 73] on link "ANAS ANAS" at bounding box center [643, 78] width 89 height 14
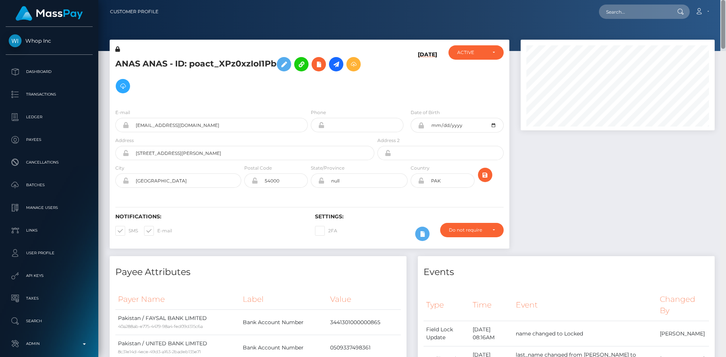
click at [701, 40] on div "Customer Profile Loading... Loading..." at bounding box center [412, 178] width 628 height 357
click at [613, 8] on input "text" at bounding box center [634, 12] width 71 height 14
paste input "victoria.whitby@icloud.com"
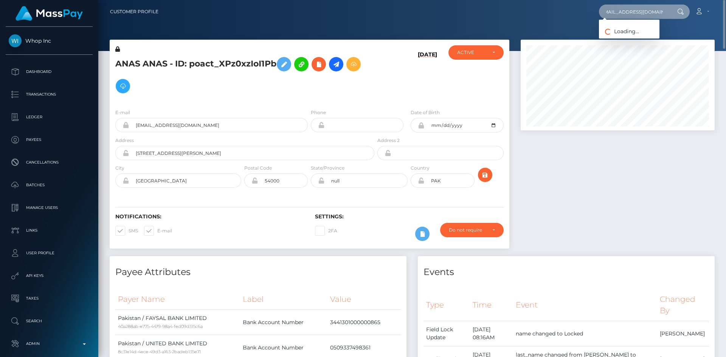
type input "victoria.whitby@icloud.com"
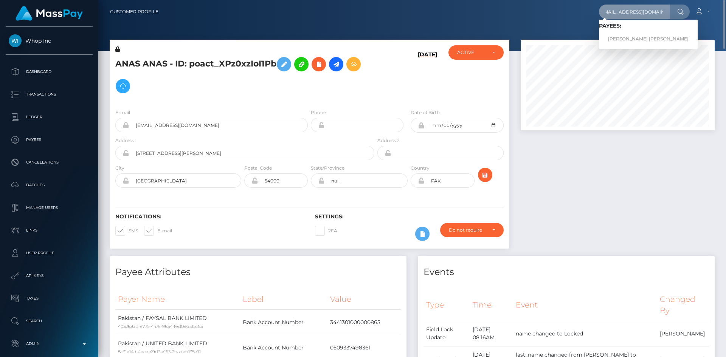
scroll to position [0, 0]
click at [628, 41] on link "Victoria Jane Whitby" at bounding box center [648, 39] width 99 height 14
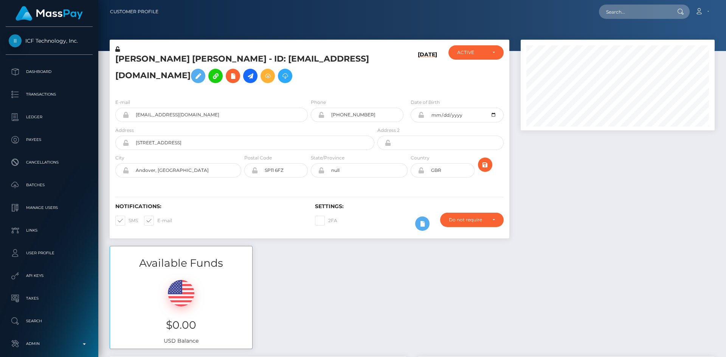
scroll to position [91, 194]
click at [625, 17] on input "text" at bounding box center [634, 12] width 71 height 14
paste input "[EMAIL_ADDRESS][DOMAIN_NAME]"
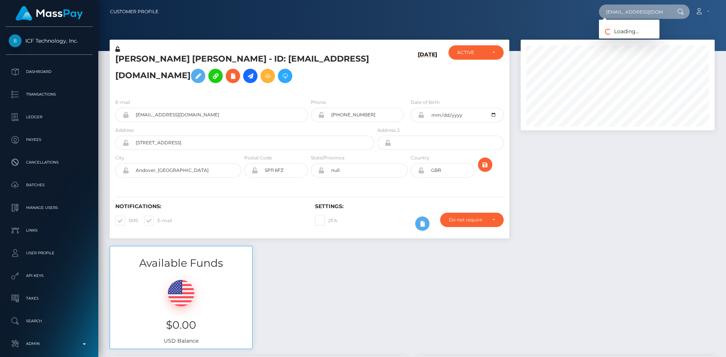
scroll to position [0, 5]
type input "[EMAIL_ADDRESS][DOMAIN_NAME]"
drag, startPoint x: 628, startPoint y: 38, endPoint x: 595, endPoint y: 38, distance: 32.5
click at [628, 38] on link "[PERSON_NAME]" at bounding box center [629, 39] width 61 height 14
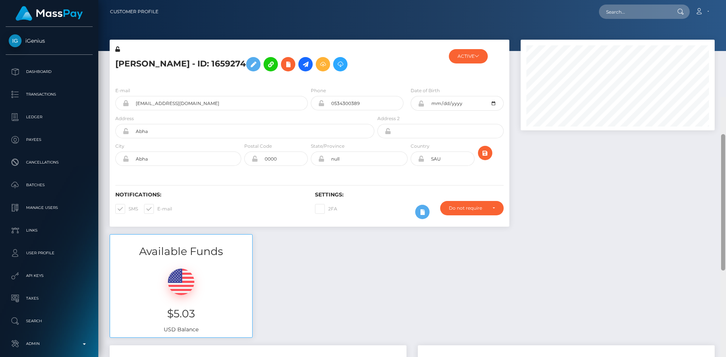
drag, startPoint x: 724, startPoint y: 73, endPoint x: 696, endPoint y: 0, distance: 78.2
click at [696, 0] on html "iGenius Dashboard Transactions Ledger Payees Cancellations Links" at bounding box center [363, 178] width 726 height 357
drag, startPoint x: 723, startPoint y: 85, endPoint x: 693, endPoint y: 22, distance: 70.0
click at [718, 27] on div "Customer Profile Loading... Loading..." at bounding box center [412, 178] width 628 height 357
click at [339, 65] on icon at bounding box center [340, 64] width 9 height 9
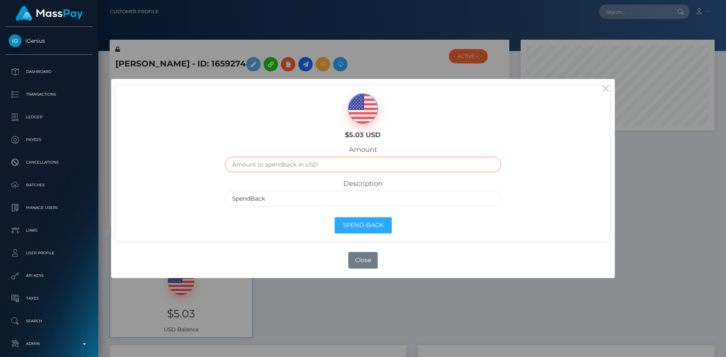
click at [275, 164] on input "text" at bounding box center [363, 165] width 277 height 16
type input "5.03"
click at [381, 227] on button "Spend-Back" at bounding box center [363, 226] width 57 height 16
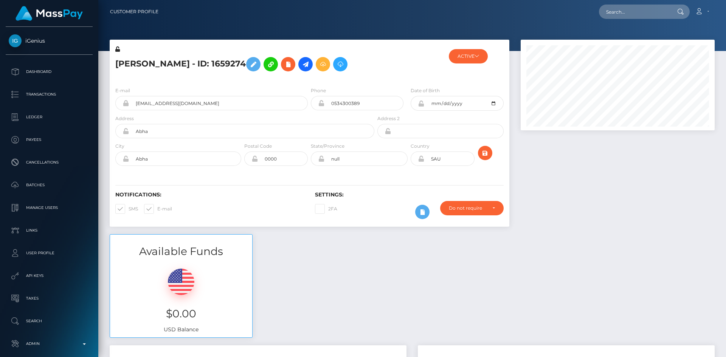
scroll to position [378189, 378086]
click at [477, 56] on icon at bounding box center [477, 56] width 5 height 5
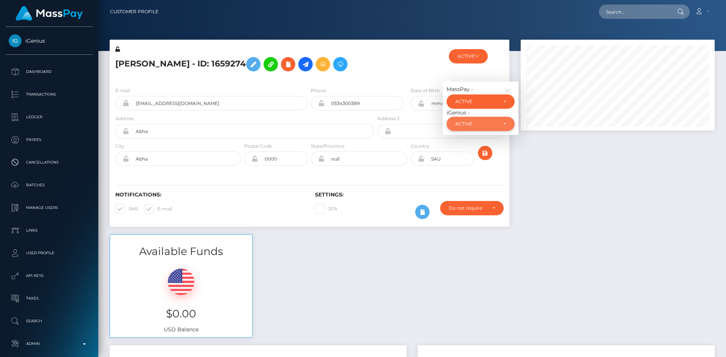
click at [479, 126] on div "ACTIVE" at bounding box center [476, 124] width 42 height 6
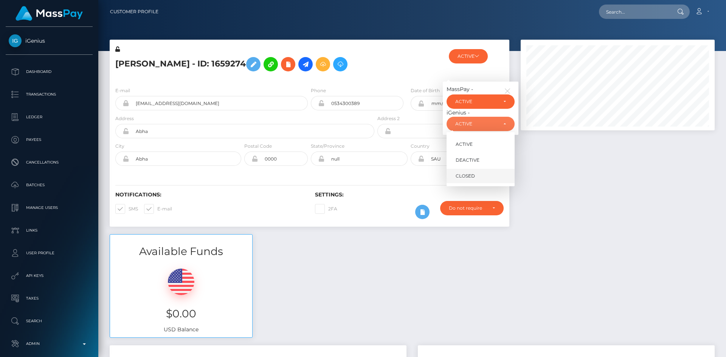
click at [461, 176] on span "CLOSED" at bounding box center [465, 176] width 19 height 7
select select "CLOSED"
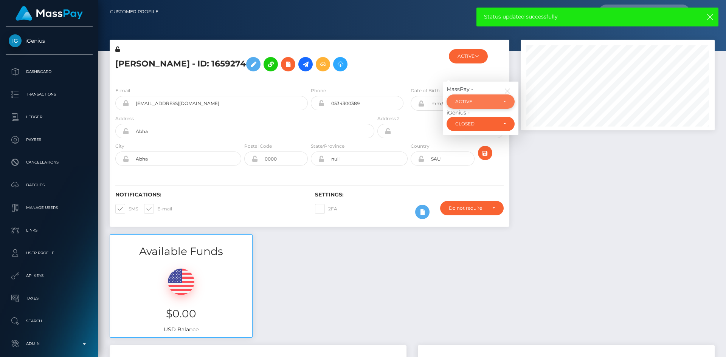
click at [482, 99] on div "ACTIVE" at bounding box center [476, 102] width 42 height 6
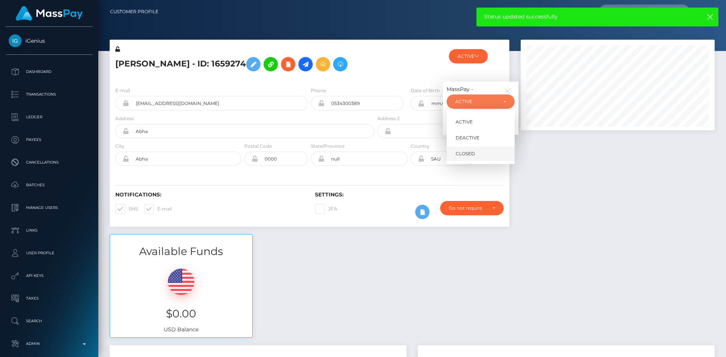
click at [462, 153] on span "CLOSED" at bounding box center [465, 154] width 19 height 7
select select "CLOSED"
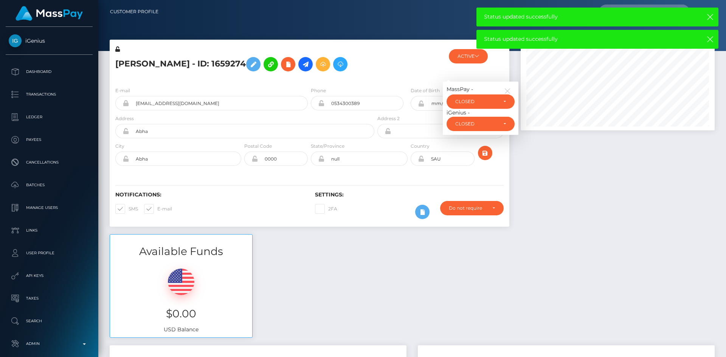
click at [157, 210] on span at bounding box center [157, 209] width 0 height 6
click at [157, 209] on input "E-mail" at bounding box center [159, 206] width 5 height 5
checkbox input "false"
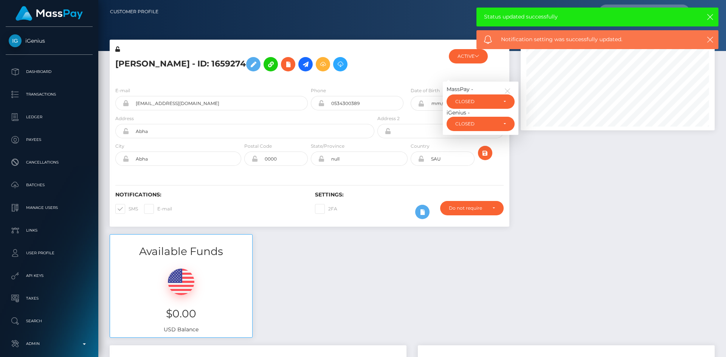
click at [129, 207] on span at bounding box center [129, 209] width 0 height 6
click at [129, 207] on input "SMS" at bounding box center [131, 206] width 5 height 5
checkbox input "false"
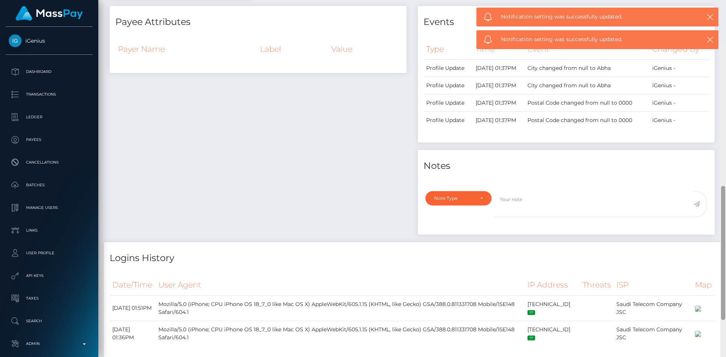
drag, startPoint x: 723, startPoint y: 101, endPoint x: 723, endPoint y: 176, distance: 74.5
click at [725, 186] on div at bounding box center [723, 253] width 4 height 134
click at [476, 199] on div "Note Type" at bounding box center [458, 200] width 49 height 6
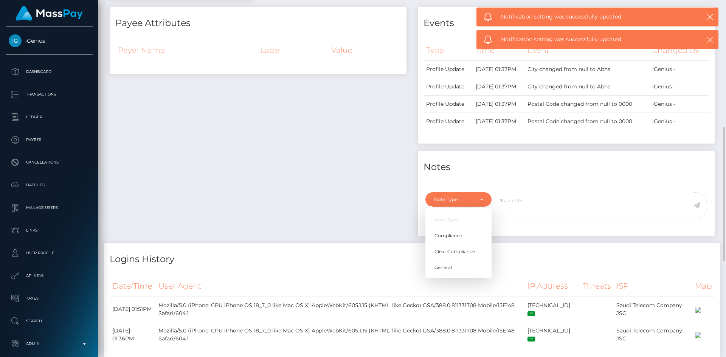
scroll to position [91, 194]
click at [467, 271] on link "General" at bounding box center [459, 268] width 66 height 14
select select "GENERAL"
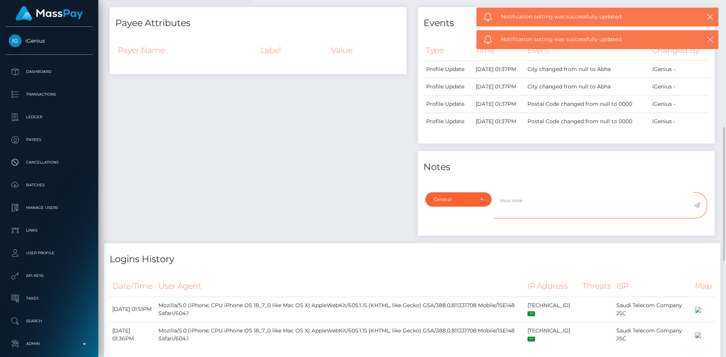
click at [545, 203] on textarea at bounding box center [593, 206] width 200 height 26
paste textarea "Ticket #133294"
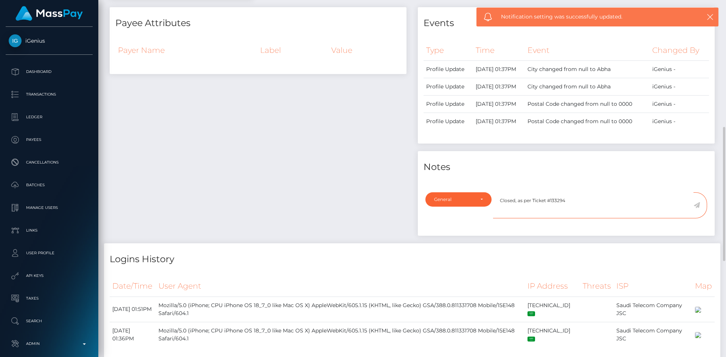
click at [515, 202] on textarea "Closed, as per Ticket #133294" at bounding box center [593, 206] width 200 height 26
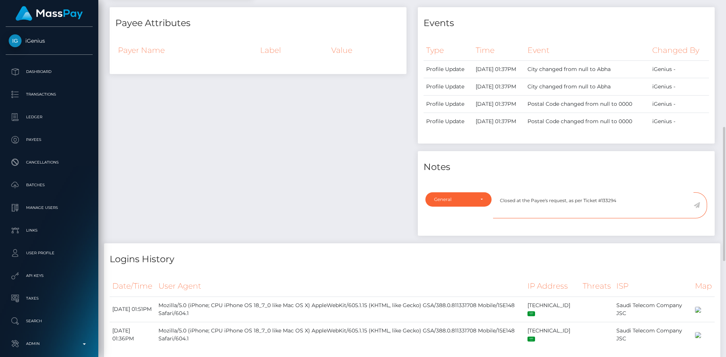
type textarea "Closed at the Payee's request, as per Ticket #133294"
click at [697, 204] on icon at bounding box center [697, 205] width 6 height 6
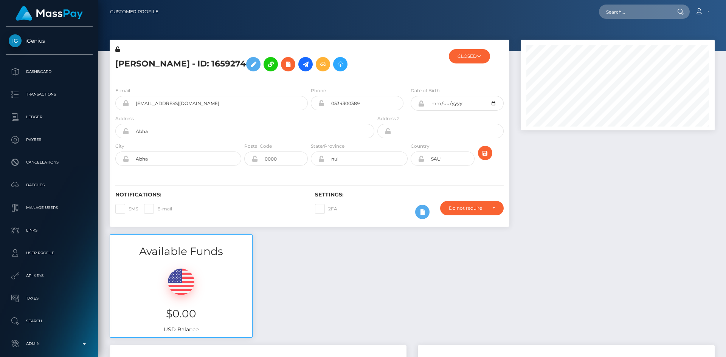
scroll to position [91, 194]
click at [614, 11] on input "text" at bounding box center [634, 12] width 71 height 14
paste input "[EMAIL_ADDRESS][DOMAIN_NAME]"
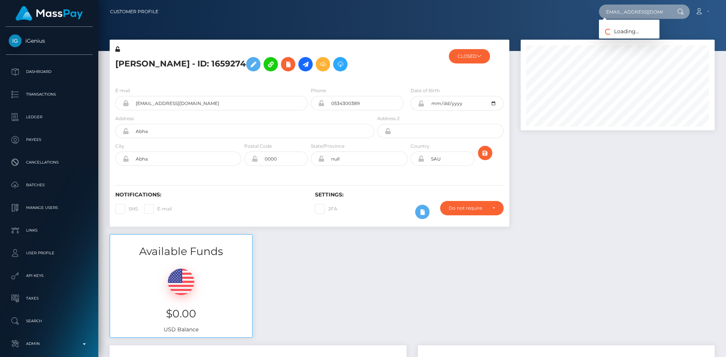
type input "[EMAIL_ADDRESS][DOMAIN_NAME]"
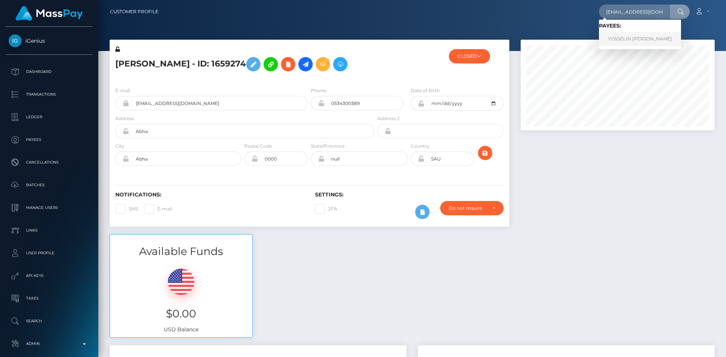
click at [626, 37] on link "YOSSELIN CAROLINA CARRANZA ARIAS" at bounding box center [640, 39] width 82 height 14
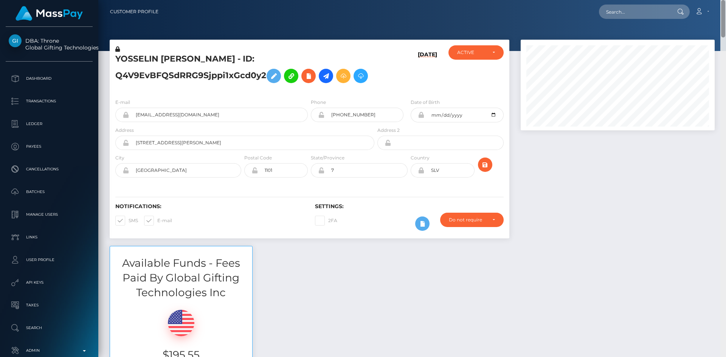
drag, startPoint x: 724, startPoint y: 30, endPoint x: 720, endPoint y: -17, distance: 47.4
click at [720, 0] on html "DBA: Throne Global Gifting Technologies Inc Dashboard Transactions Ledger Payee…" at bounding box center [363, 178] width 726 height 357
click at [326, 76] on icon at bounding box center [326, 75] width 9 height 9
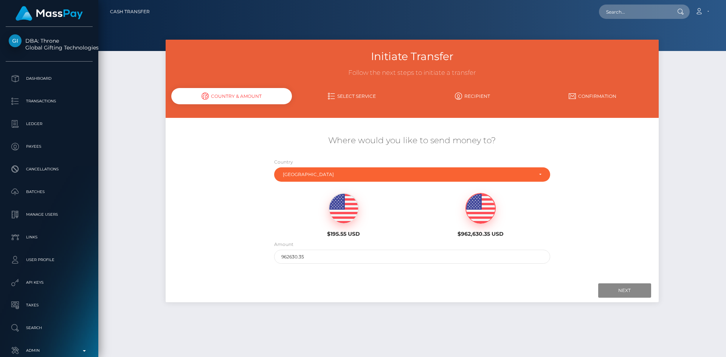
drag, startPoint x: 361, startPoint y: 205, endPoint x: 415, endPoint y: 232, distance: 60.6
click at [361, 206] on div "$195.55 USD" at bounding box center [344, 215] width 126 height 44
type input "195.55"
click at [623, 287] on input "Next" at bounding box center [624, 291] width 53 height 14
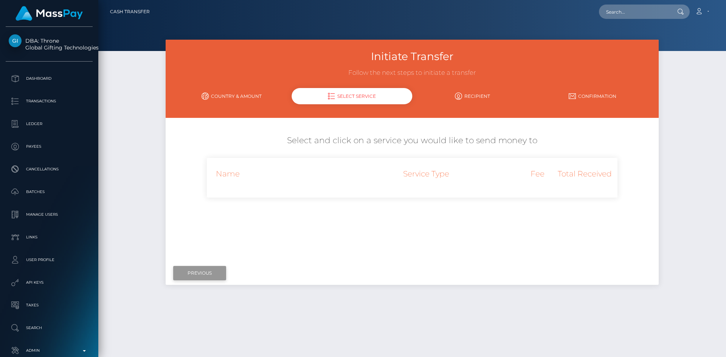
click at [208, 267] on input "Previous" at bounding box center [199, 273] width 53 height 14
